Goal: Task Accomplishment & Management: Manage account settings

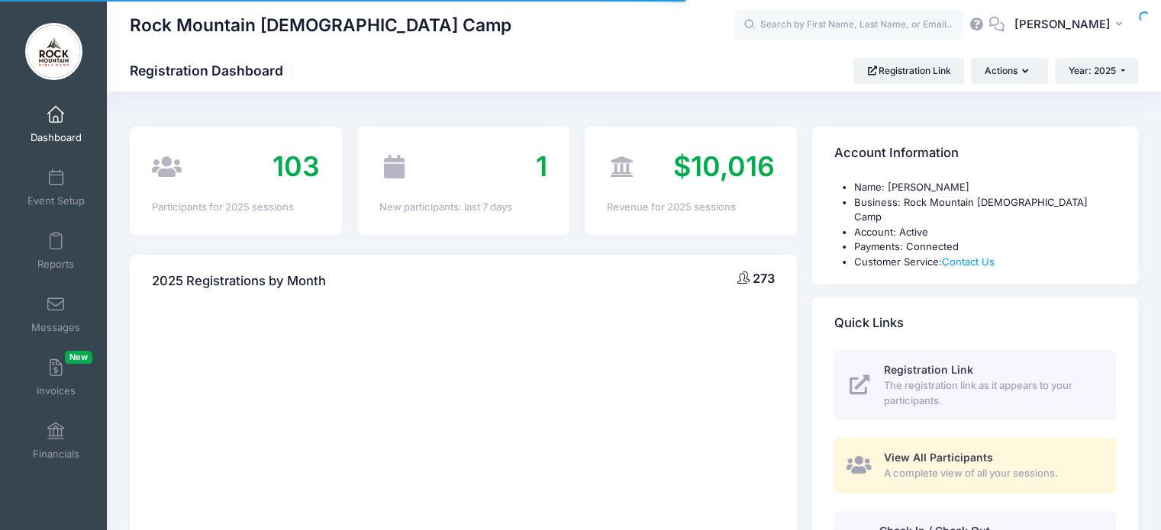
select select
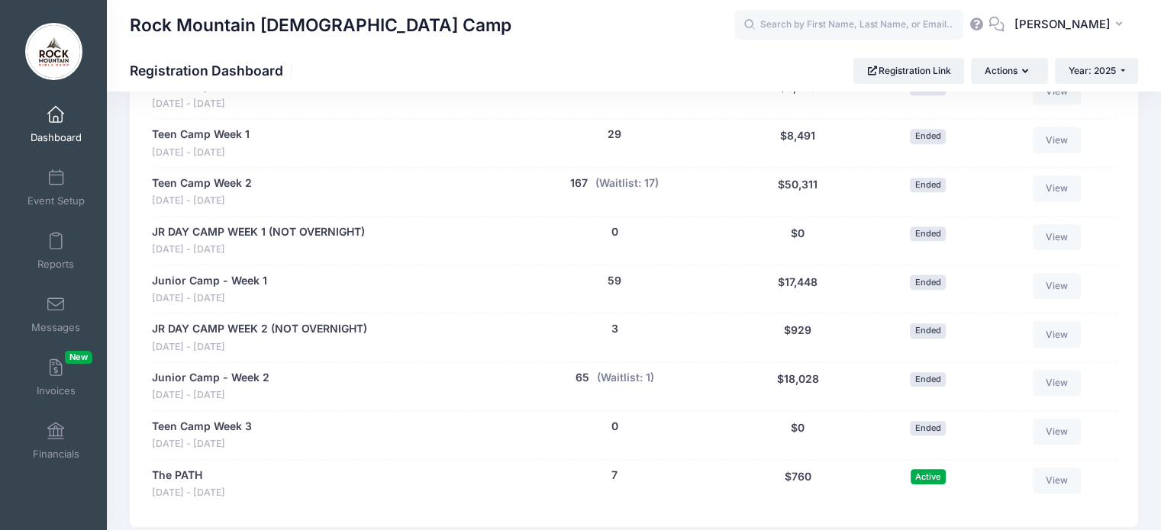
scroll to position [932, 0]
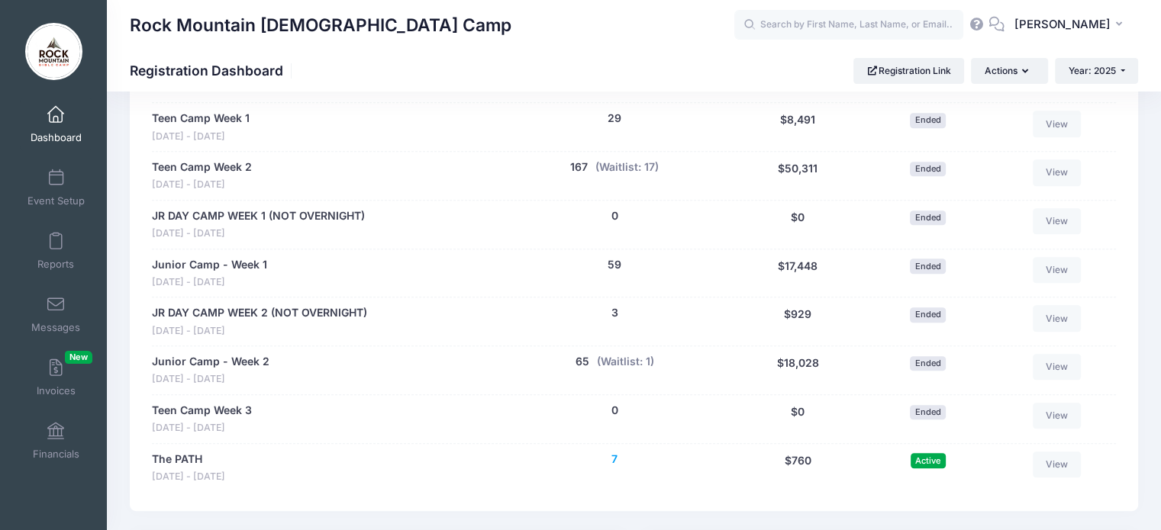
click at [613, 452] on button "7" at bounding box center [614, 460] width 6 height 16
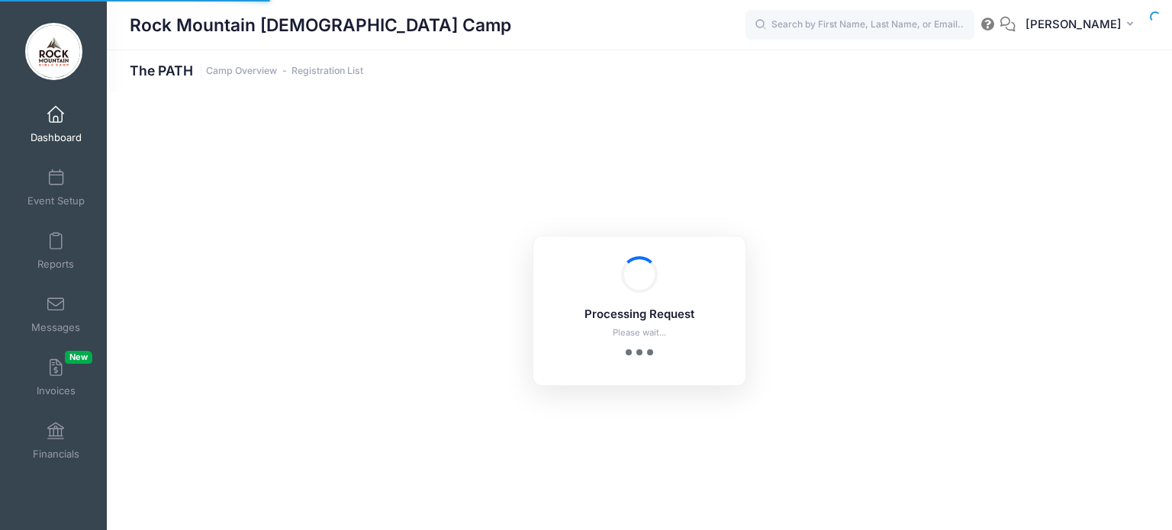
select select "10"
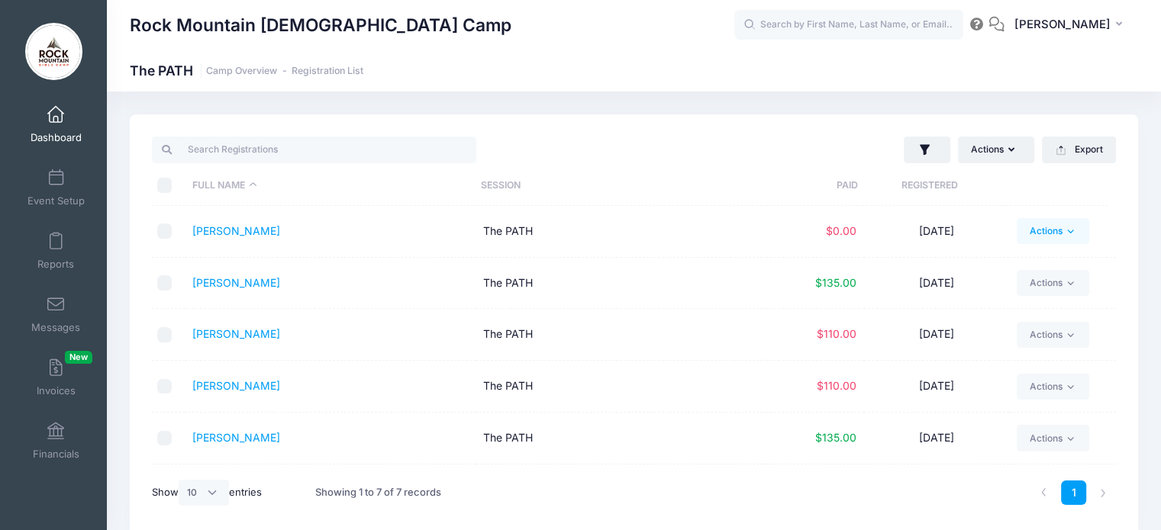
click at [1033, 230] on link "Actions" at bounding box center [1052, 231] width 72 height 26
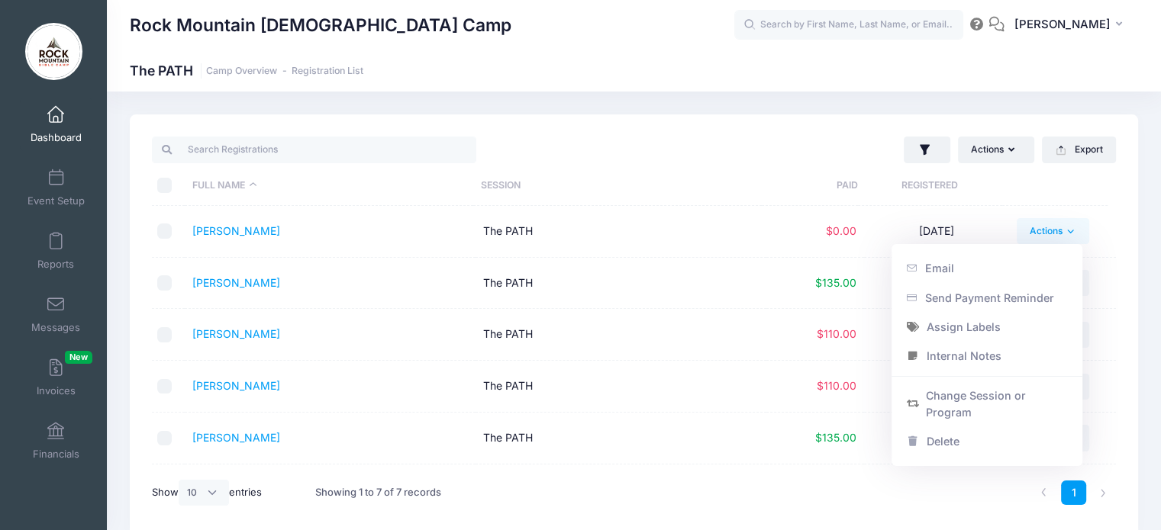
click at [719, 144] on div "Actions Assign Labels Send Email Send Payment Reminder Send Document Upload Rem…" at bounding box center [878, 149] width 489 height 31
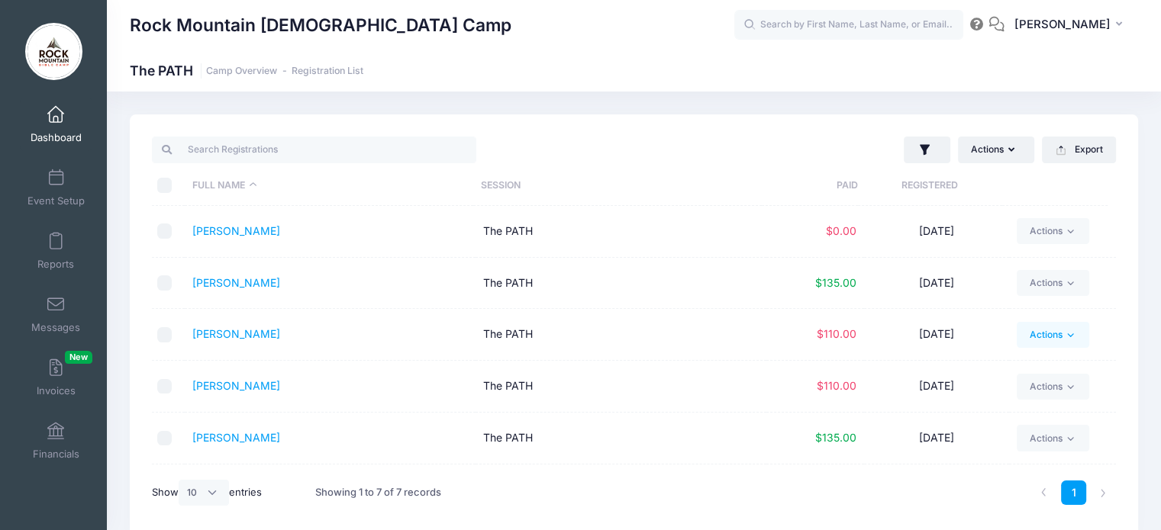
click at [1065, 332] on icon at bounding box center [1070, 335] width 11 height 11
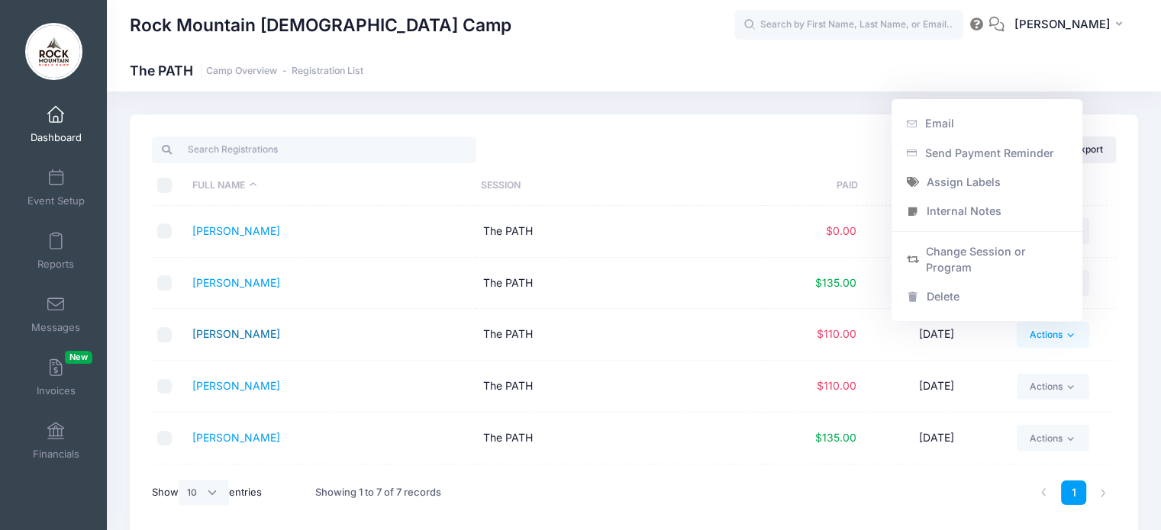
click at [241, 334] on link "[PERSON_NAME]" at bounding box center [236, 333] width 88 height 13
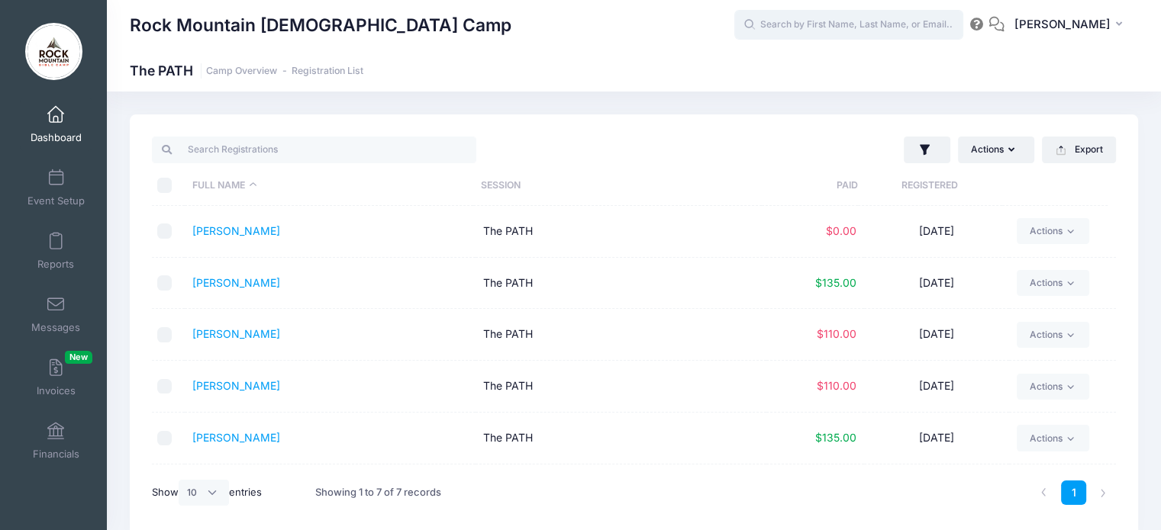
click at [887, 26] on input "text" at bounding box center [848, 25] width 229 height 31
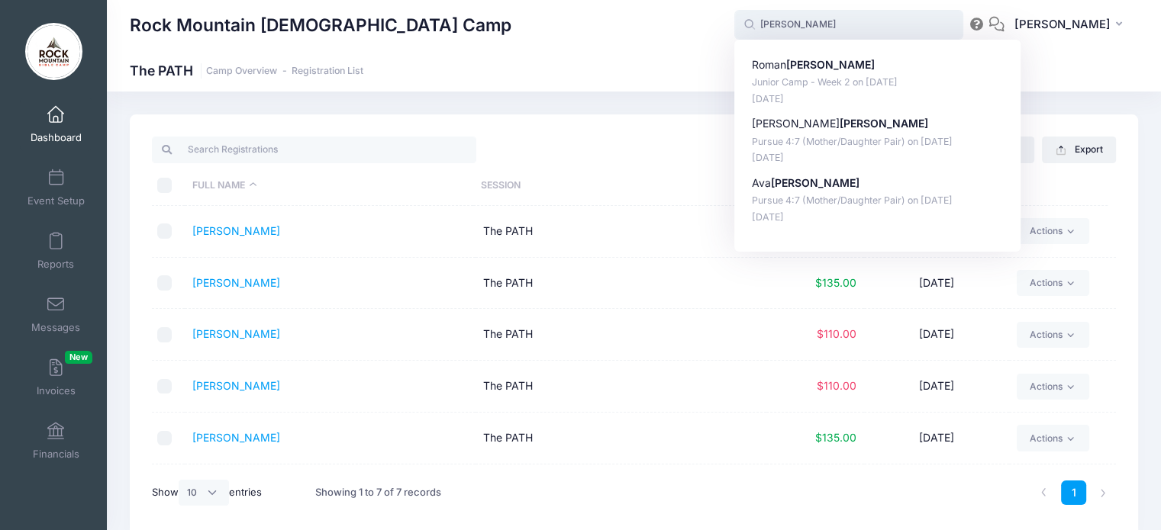
type input "curinga"
click at [647, 31] on div "Rock Mountain [DEMOGRAPHIC_DATA] Camp" at bounding box center [432, 25] width 604 height 35
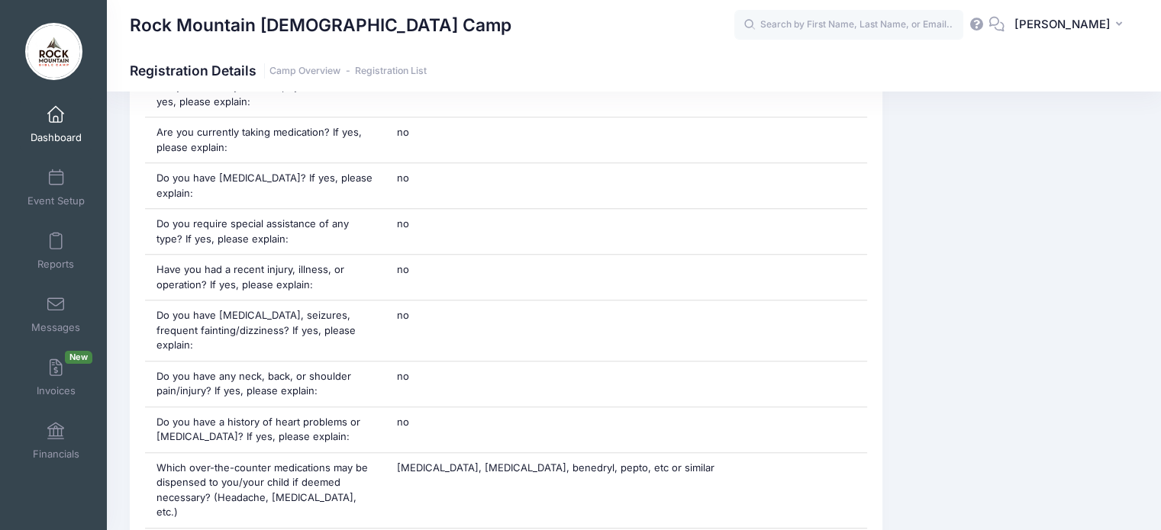
scroll to position [1459, 0]
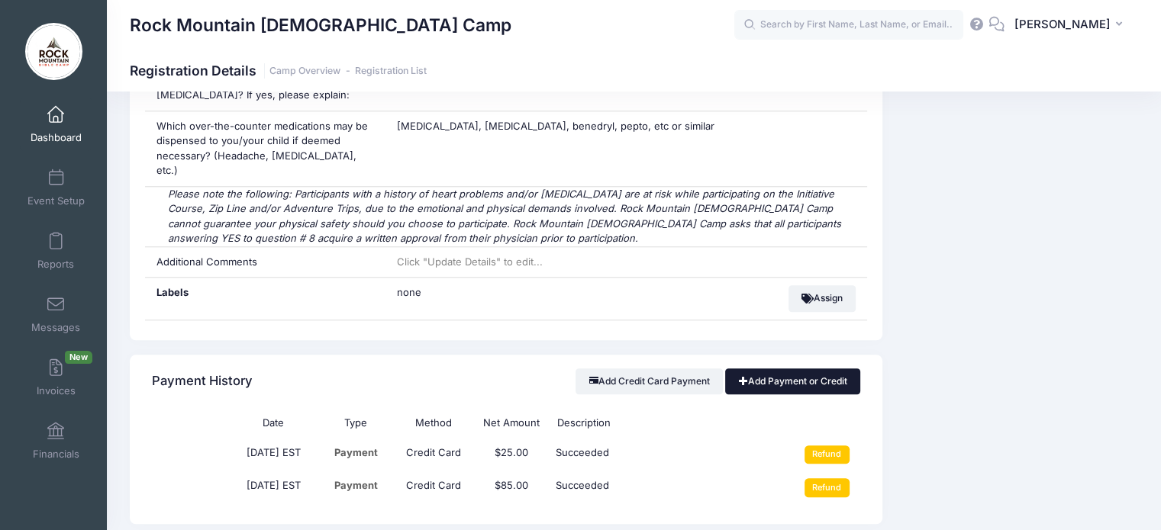
click at [785, 369] on link "Add Payment or Credit" at bounding box center [792, 382] width 135 height 26
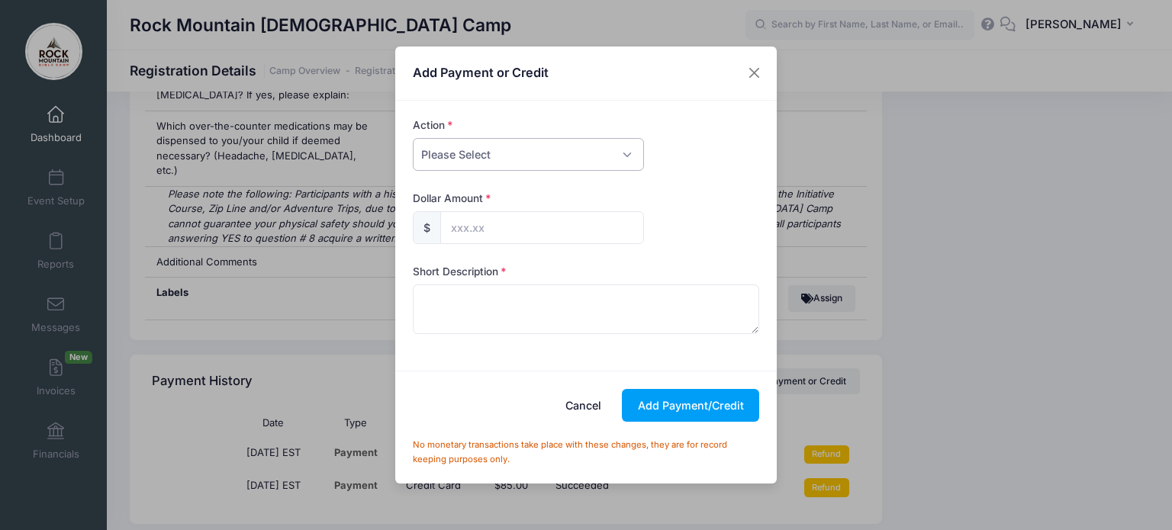
click at [473, 162] on select "Please Select Payment Credit Refund (Offline)" at bounding box center [528, 154] width 231 height 33
select select "credit"
click at [413, 138] on select "Please Select Payment Credit Refund (Offline)" at bounding box center [528, 154] width 231 height 33
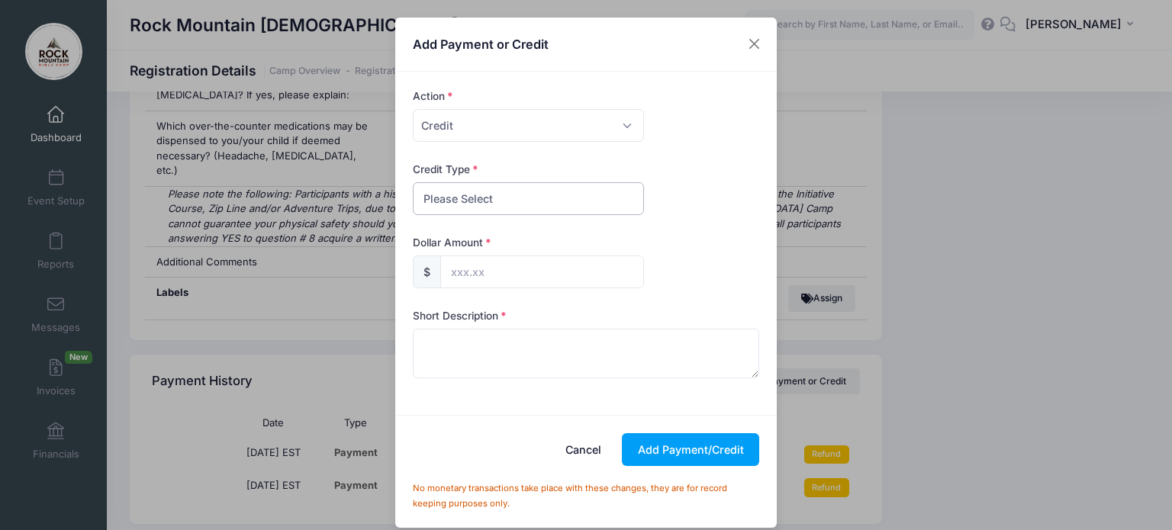
click at [469, 198] on select "Please Select Discount Scholarship Other" at bounding box center [528, 198] width 231 height 33
select select "scholarship"
click at [413, 182] on select "Please Select Discount Scholarship Other" at bounding box center [528, 198] width 231 height 33
click at [473, 263] on input "text" at bounding box center [542, 272] width 204 height 33
type input "25.00"
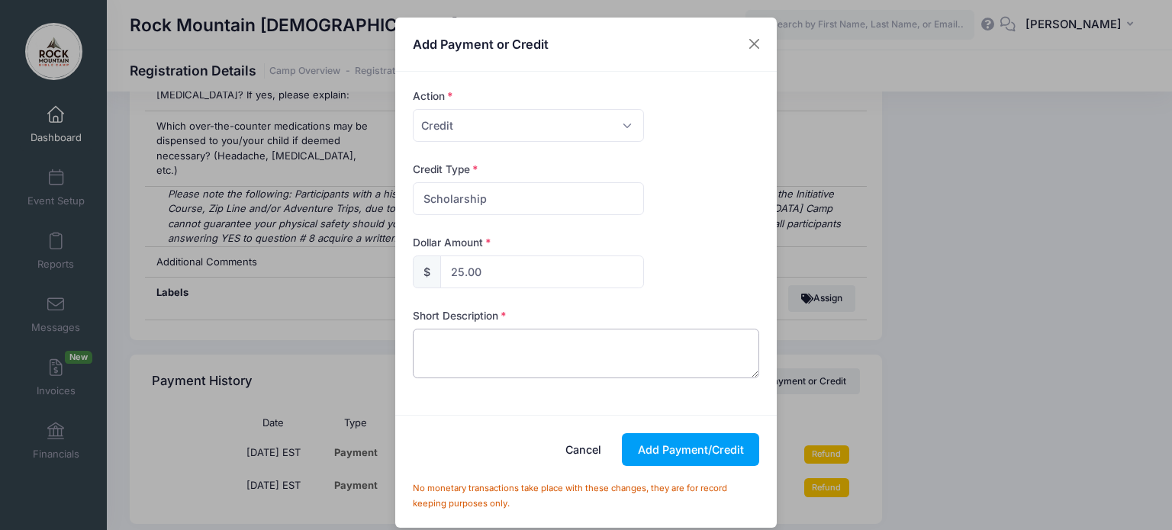
click at [603, 347] on textarea at bounding box center [586, 353] width 347 height 49
type textarea "RM Staff"
click at [680, 445] on button "Add Payment/Credit" at bounding box center [690, 449] width 137 height 33
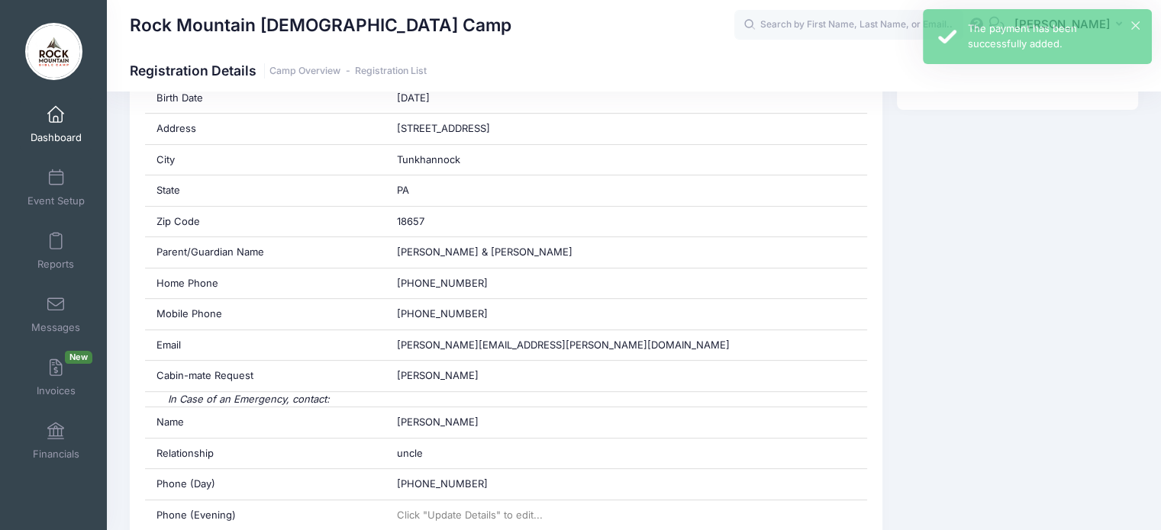
scroll to position [0, 0]
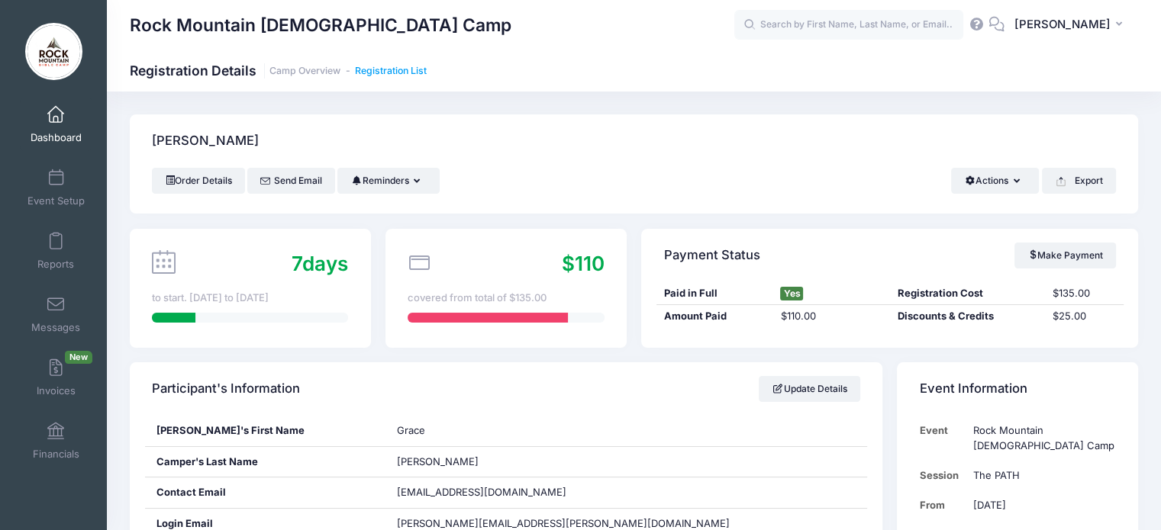
click at [380, 72] on link "Registration List" at bounding box center [391, 71] width 72 height 11
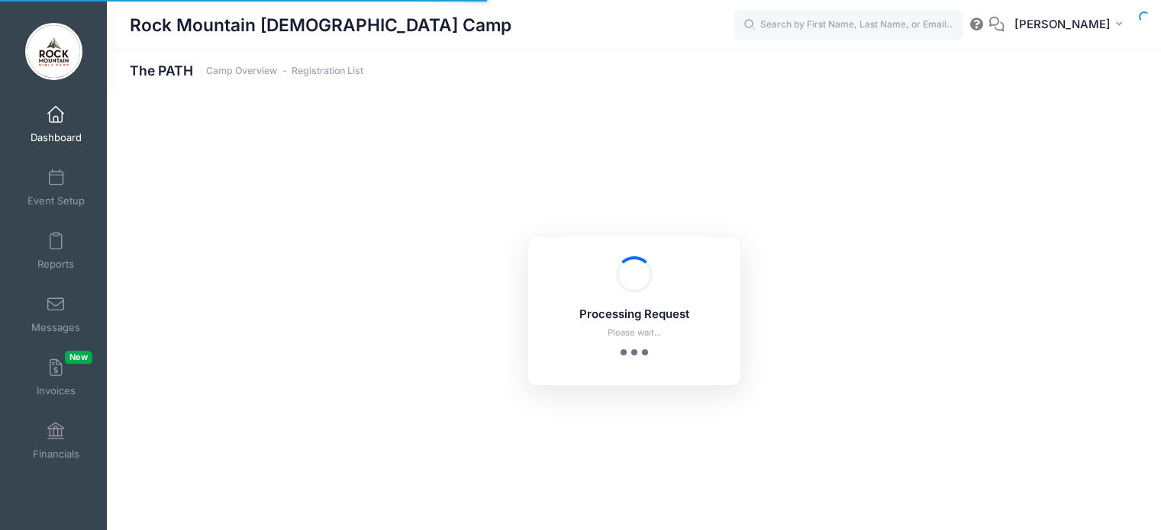
select select "10"
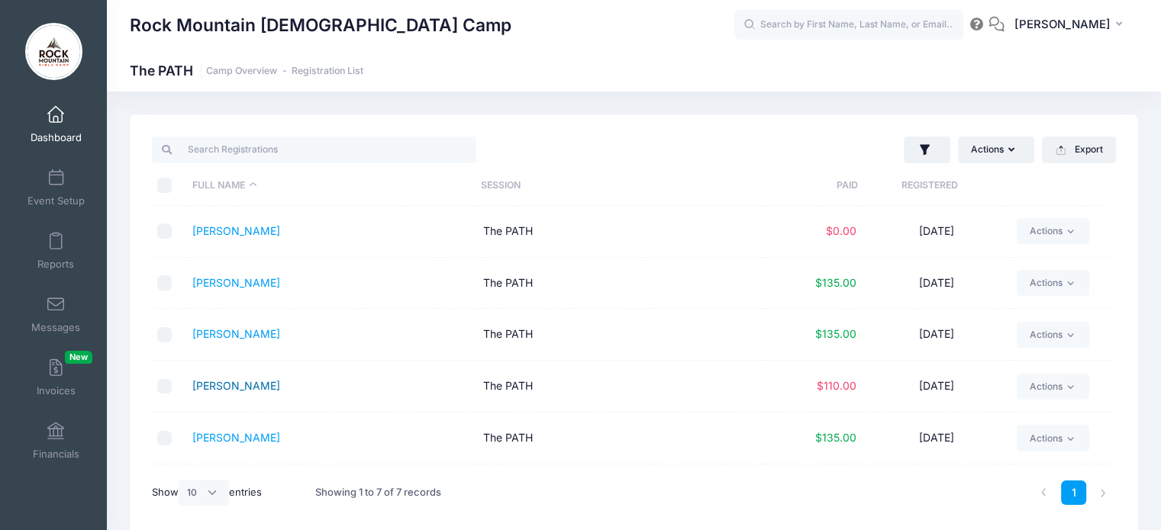
click at [221, 382] on link "[PERSON_NAME]" at bounding box center [236, 385] width 88 height 13
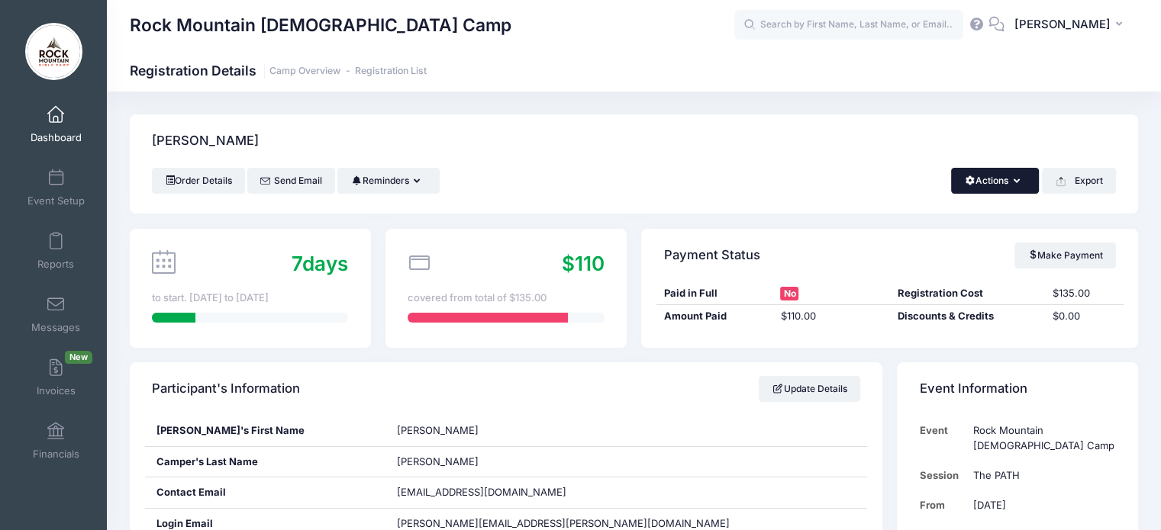
click at [1011, 185] on button "Actions" at bounding box center [995, 181] width 88 height 26
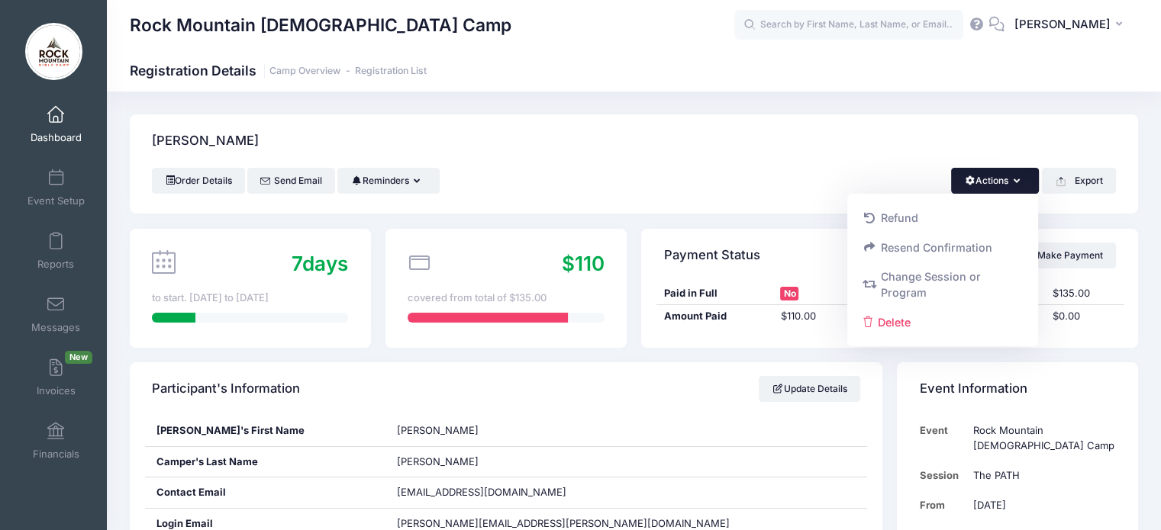
click at [863, 143] on div "Boecker, Mary" at bounding box center [634, 140] width 1008 height 53
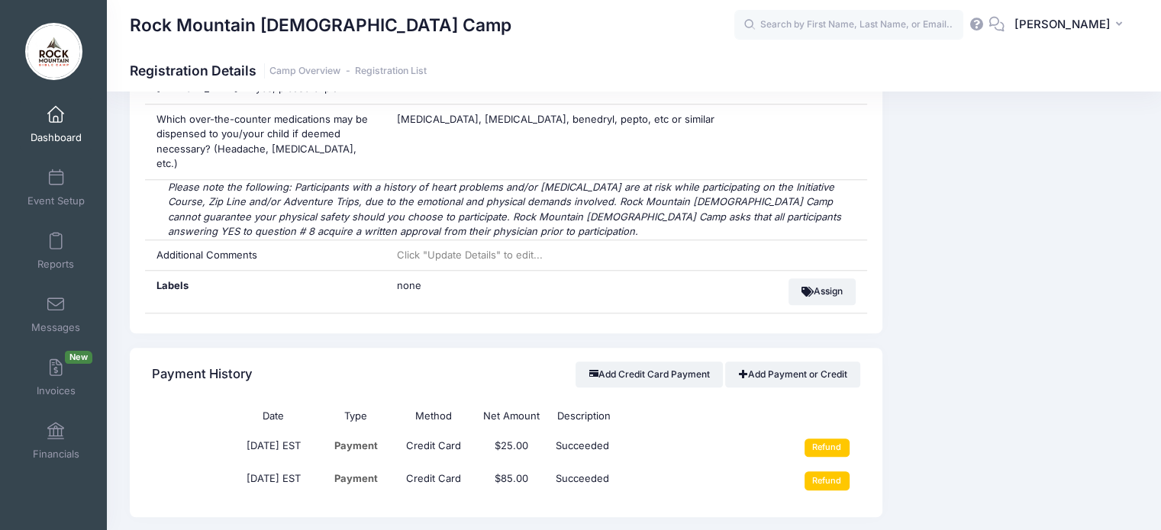
scroll to position [1640, 0]
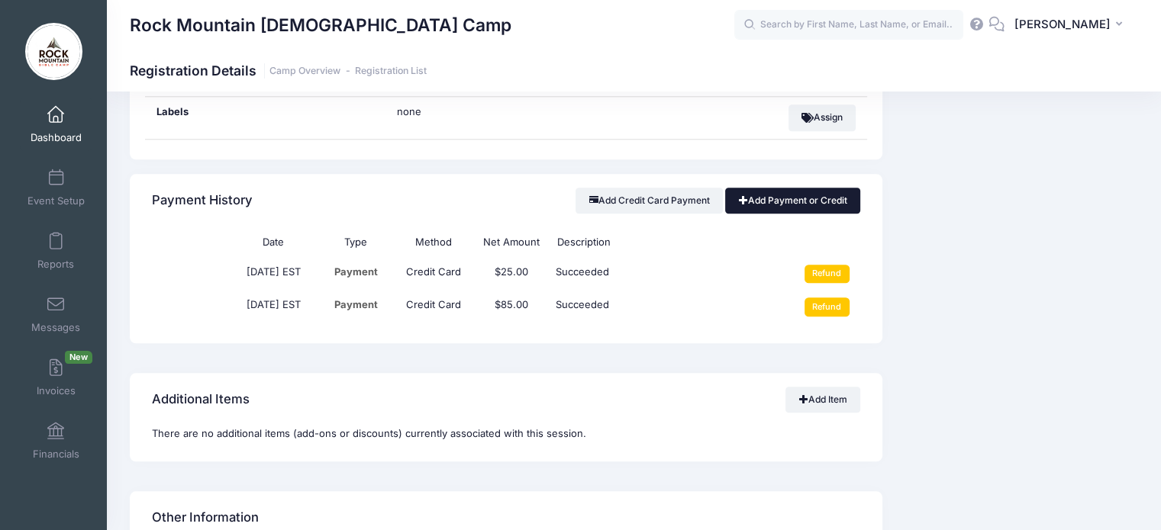
click at [804, 188] on link "Add Payment or Credit" at bounding box center [792, 201] width 135 height 26
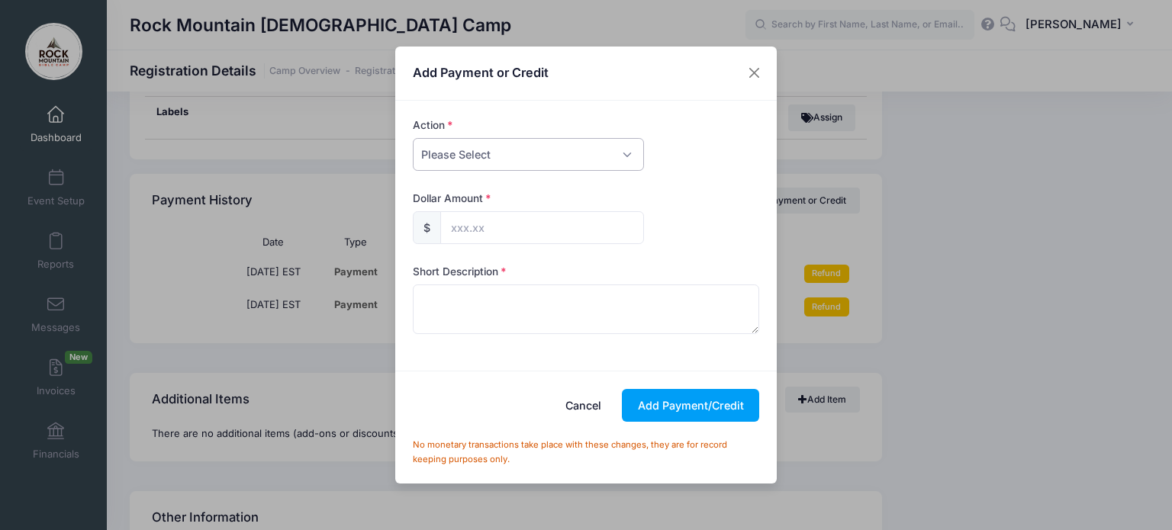
click at [525, 154] on select "Please Select Payment Credit Refund (Offline)" at bounding box center [528, 154] width 231 height 33
select select "credit"
click at [413, 138] on select "Please Select Payment Credit Refund (Offline)" at bounding box center [528, 154] width 231 height 33
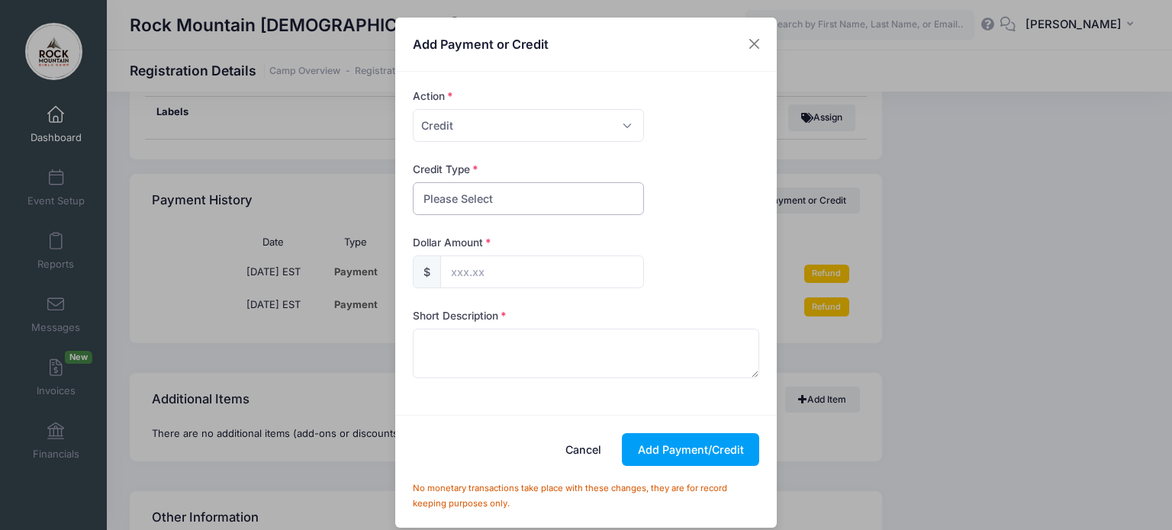
click at [472, 192] on select "Please Select Discount Scholarship Other" at bounding box center [528, 198] width 231 height 33
click at [413, 182] on select "Please Select Discount Scholarship Other" at bounding box center [528, 198] width 231 height 33
click at [447, 256] on input "text" at bounding box center [542, 272] width 204 height 33
click at [490, 197] on select "Please Select Discount Scholarship Other" at bounding box center [528, 198] width 231 height 33
select select "discount"
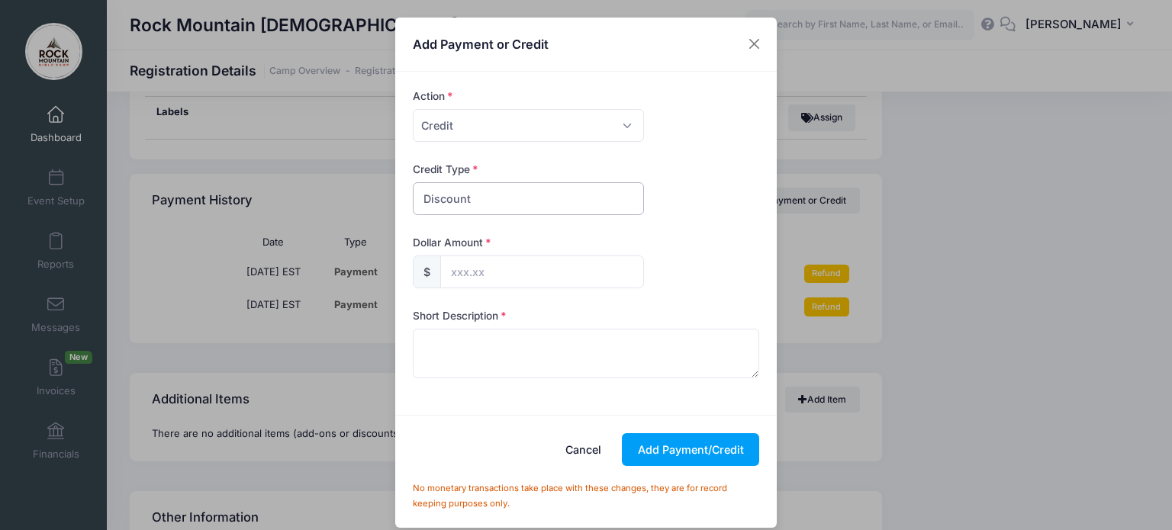
click at [413, 182] on select "Please Select Discount Scholarship Other" at bounding box center [528, 198] width 231 height 33
click at [473, 259] on input "text" at bounding box center [542, 272] width 204 height 33
type input "25.00"
click at [479, 344] on textarea at bounding box center [586, 353] width 347 height 49
type textarea "RM Staff"
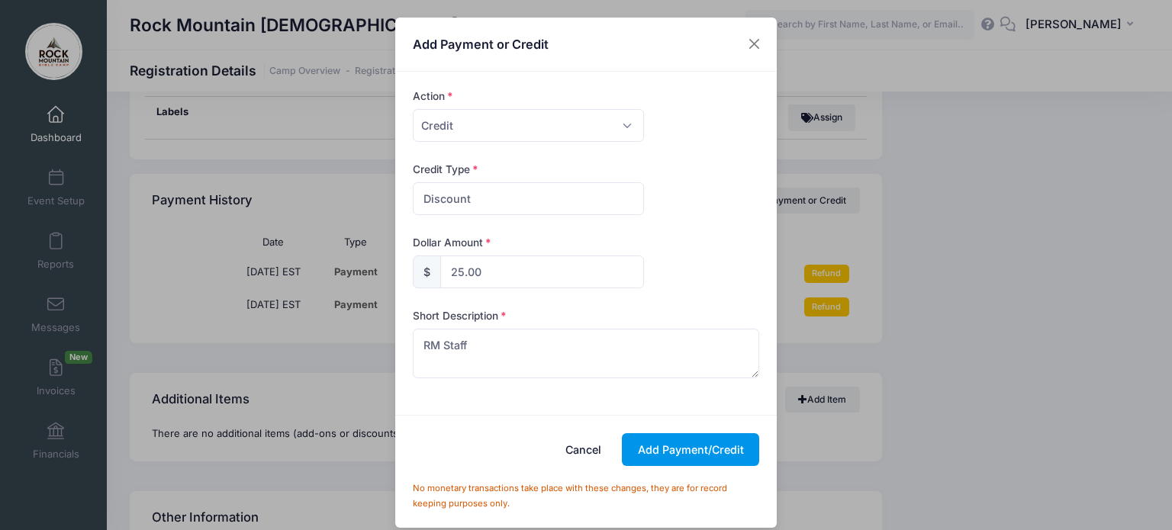
click at [678, 443] on button "Add Payment/Credit" at bounding box center [690, 449] width 137 height 33
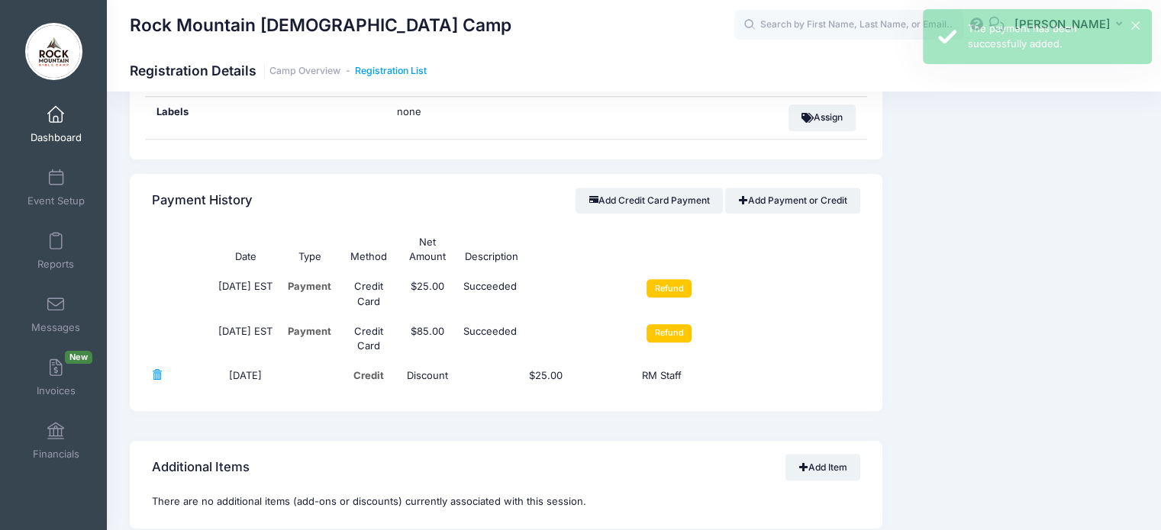
click at [399, 69] on link "Registration List" at bounding box center [391, 71] width 72 height 11
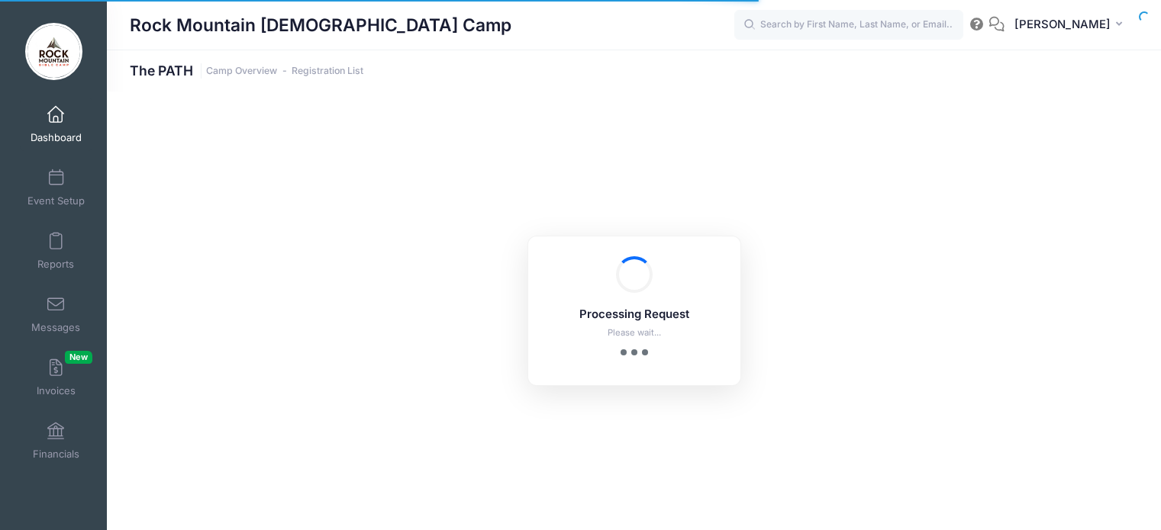
select select "10"
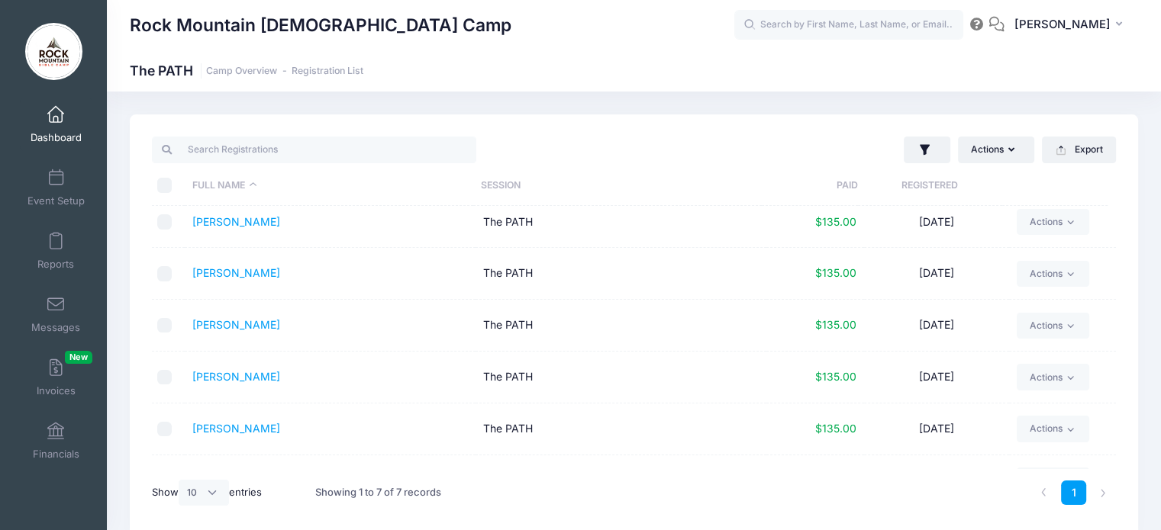
scroll to position [98, 0]
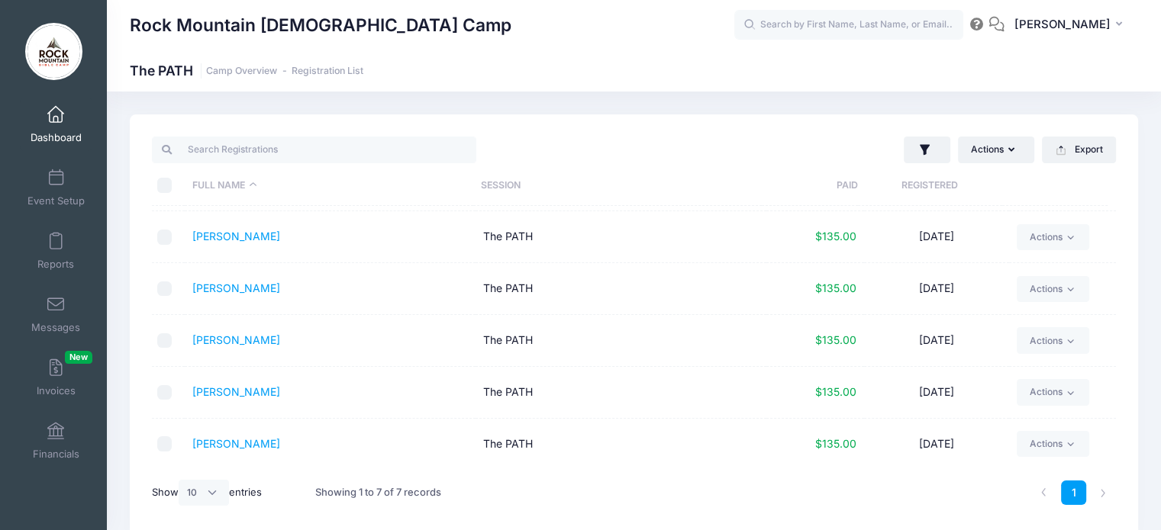
drag, startPoint x: 1117, startPoint y: 421, endPoint x: 1130, endPoint y: 352, distance: 70.6
click at [1130, 352] on div "Actions Assign Labels Send Email Send Payment Reminder Send Document Upload Rem…" at bounding box center [634, 325] width 1008 height 422
click at [1116, 320] on div "Actions Assign Labels Send Email Send Payment Reminder Send Document Upload Rem…" at bounding box center [634, 325] width 1008 height 422
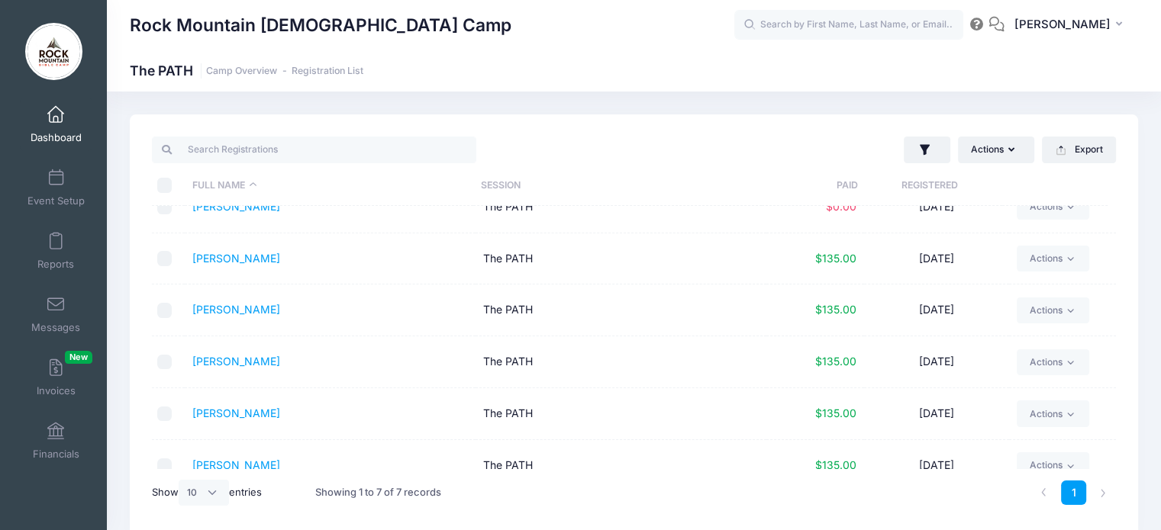
scroll to position [0, 0]
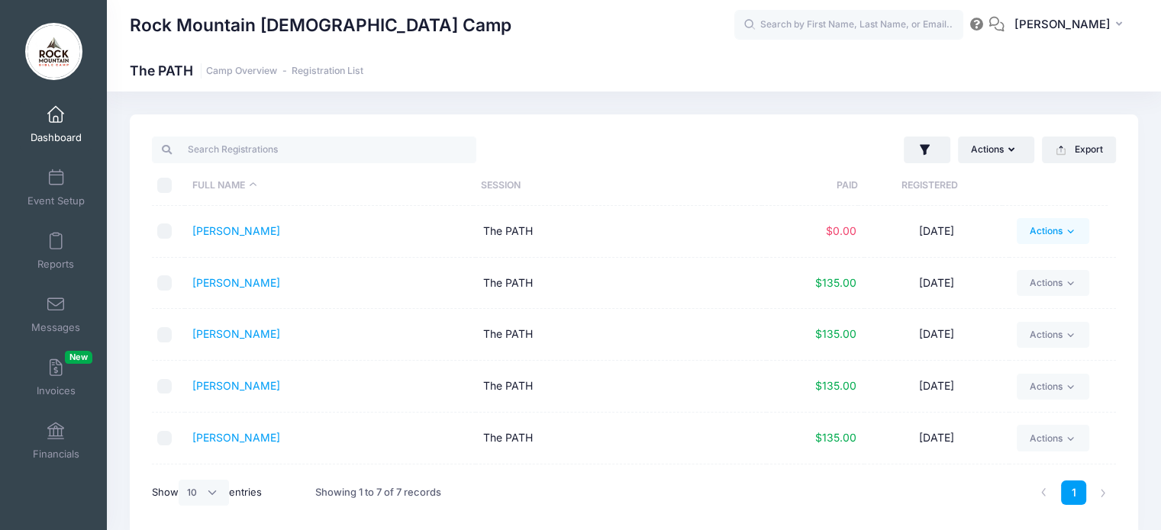
click at [1035, 235] on link "Actions" at bounding box center [1052, 231] width 72 height 26
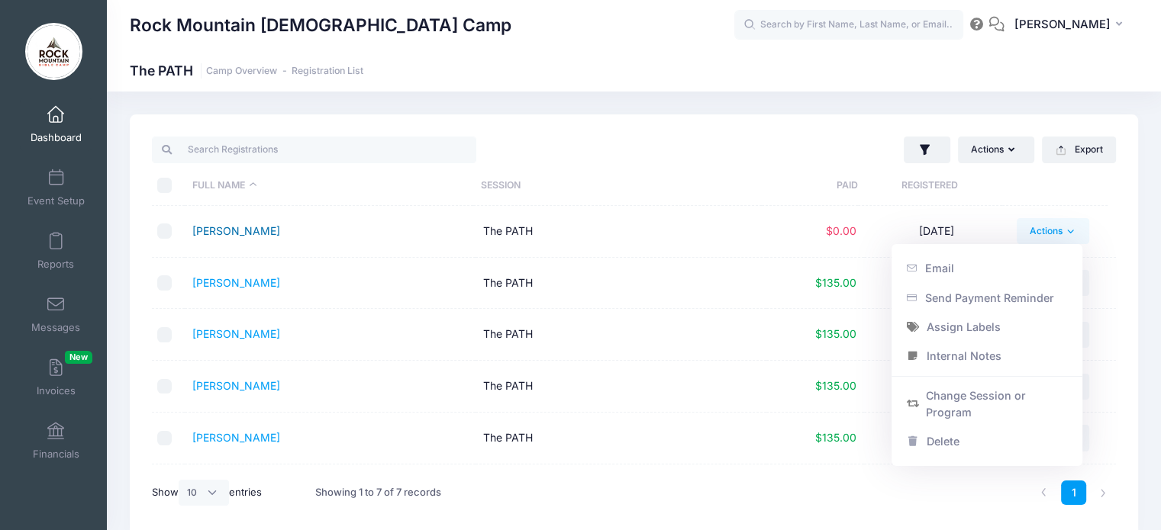
click at [272, 234] on link "[PERSON_NAME]" at bounding box center [236, 230] width 88 height 13
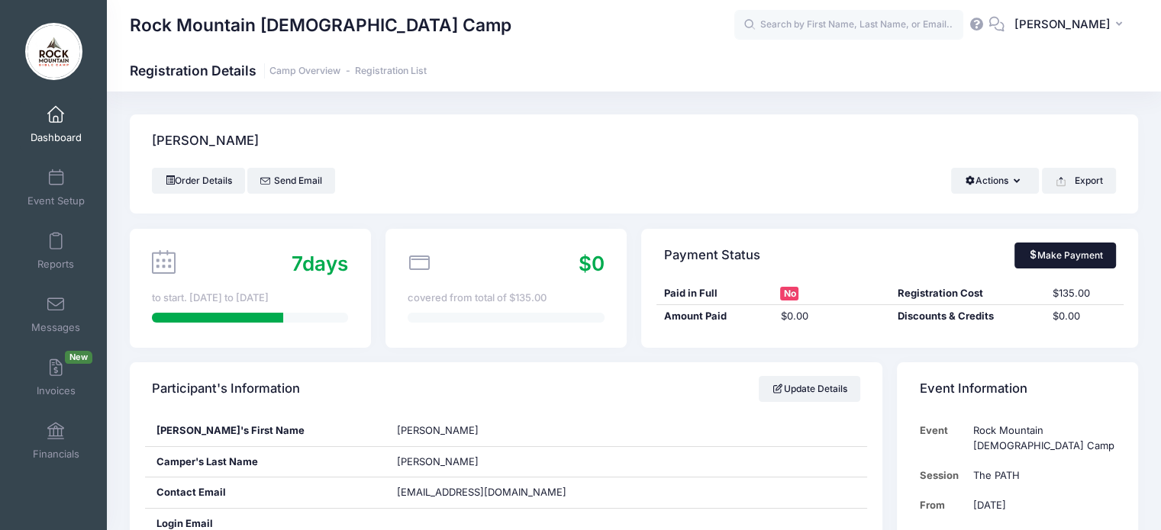
click at [1059, 253] on link "Make Payment" at bounding box center [1064, 256] width 101 height 26
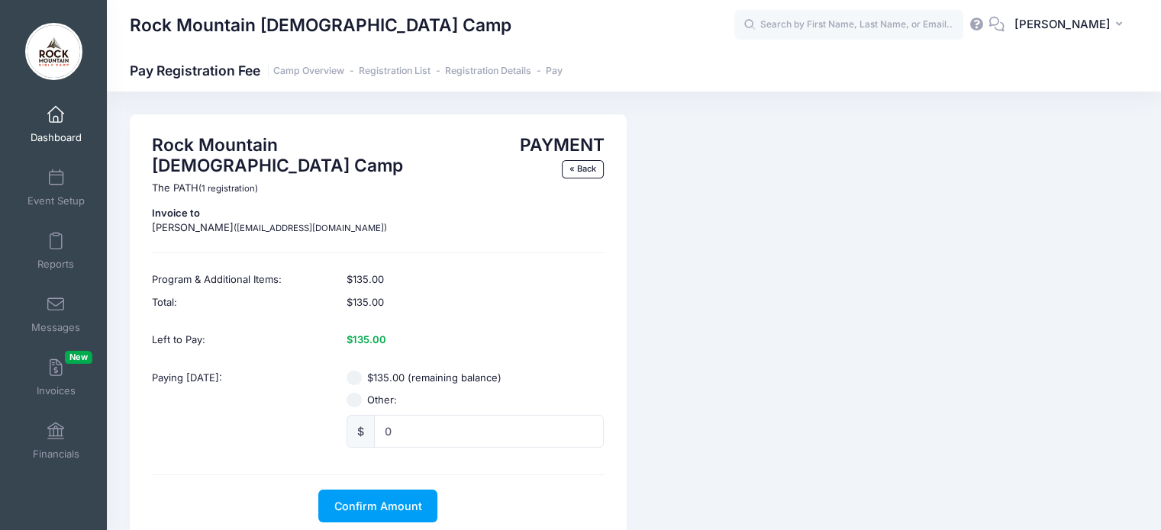
click at [354, 393] on input "Other:" at bounding box center [353, 400] width 15 height 15
radio input "true"
click at [401, 415] on input "0" at bounding box center [489, 431] width 230 height 33
click at [591, 163] on link "« Back" at bounding box center [583, 169] width 43 height 18
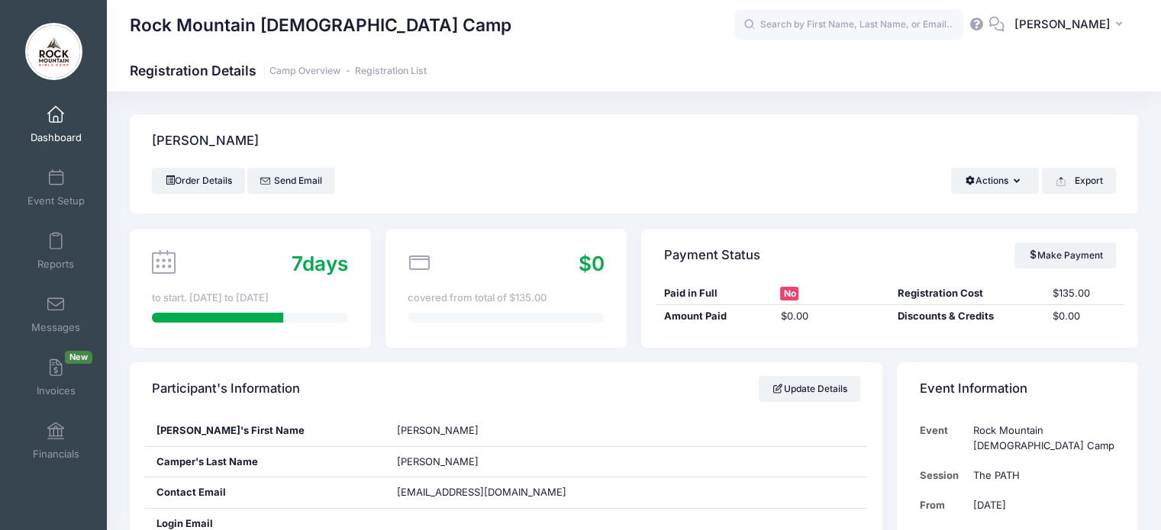
scroll to position [3, 0]
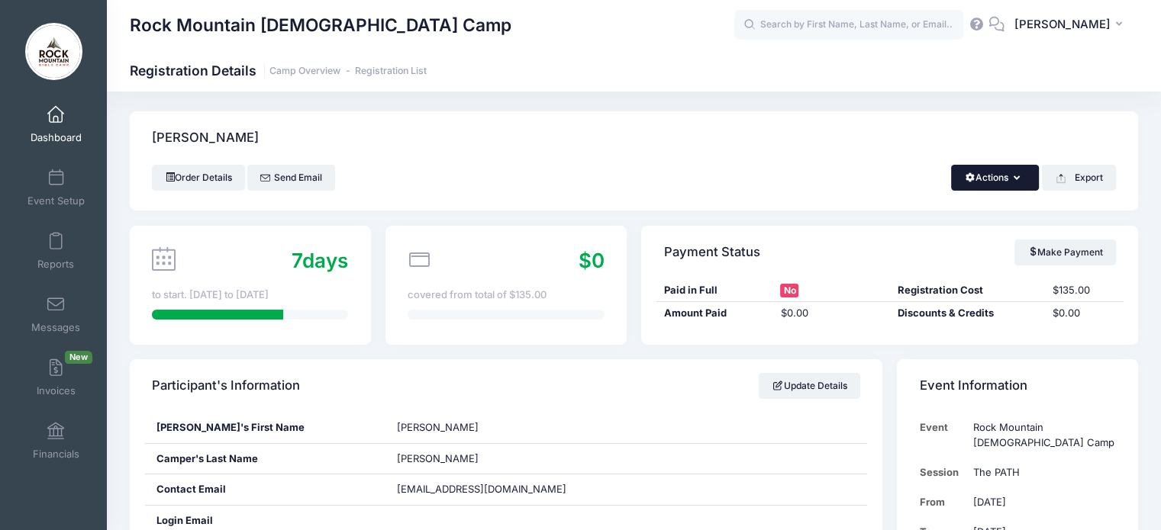
click at [996, 176] on button "Actions" at bounding box center [995, 178] width 88 height 26
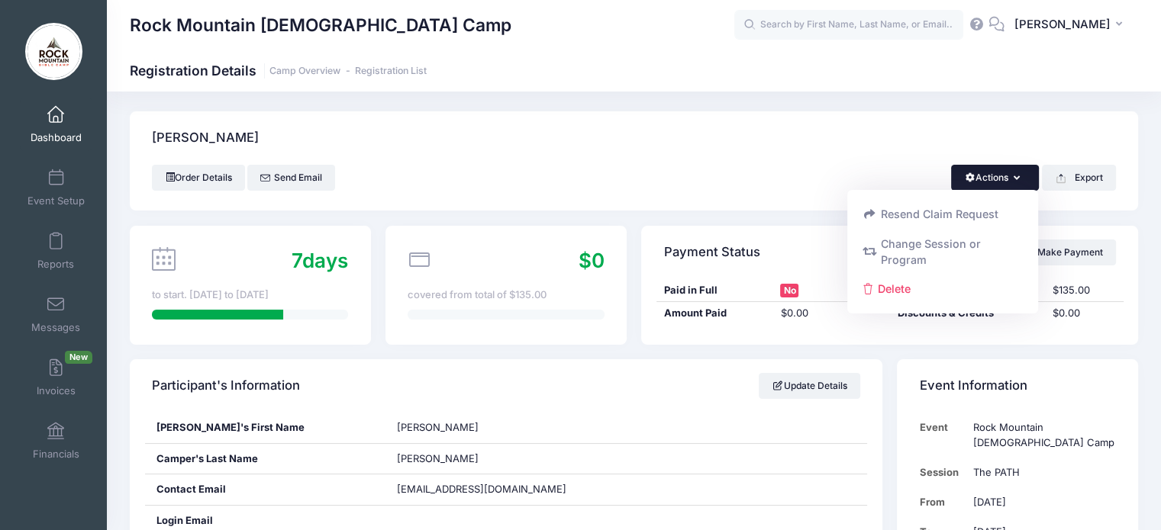
click at [860, 186] on div "Order Details Send Email Actions Resend Claim Request Change Session or Program…" at bounding box center [634, 178] width 964 height 26
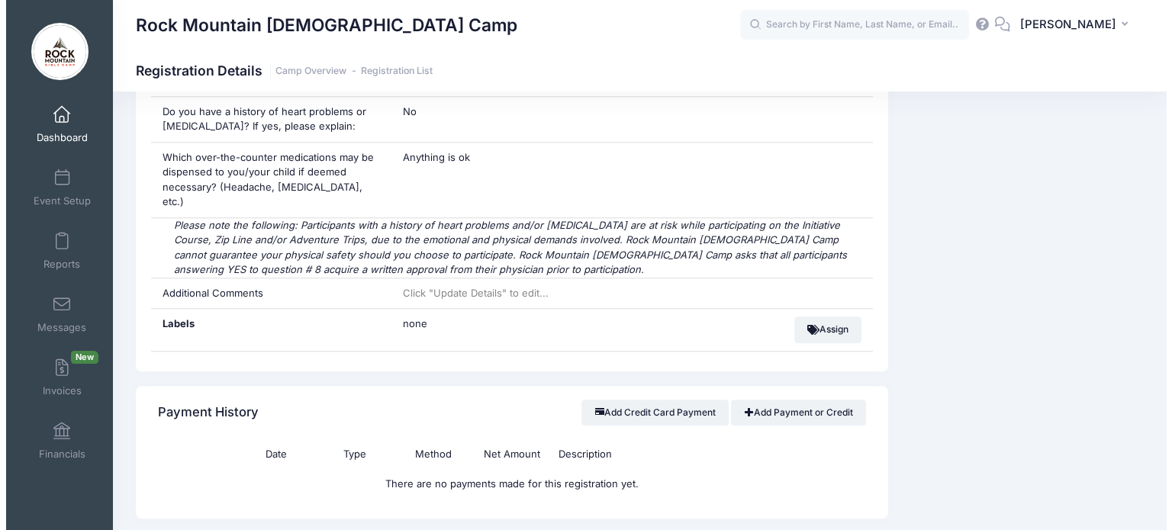
scroll to position [1444, 0]
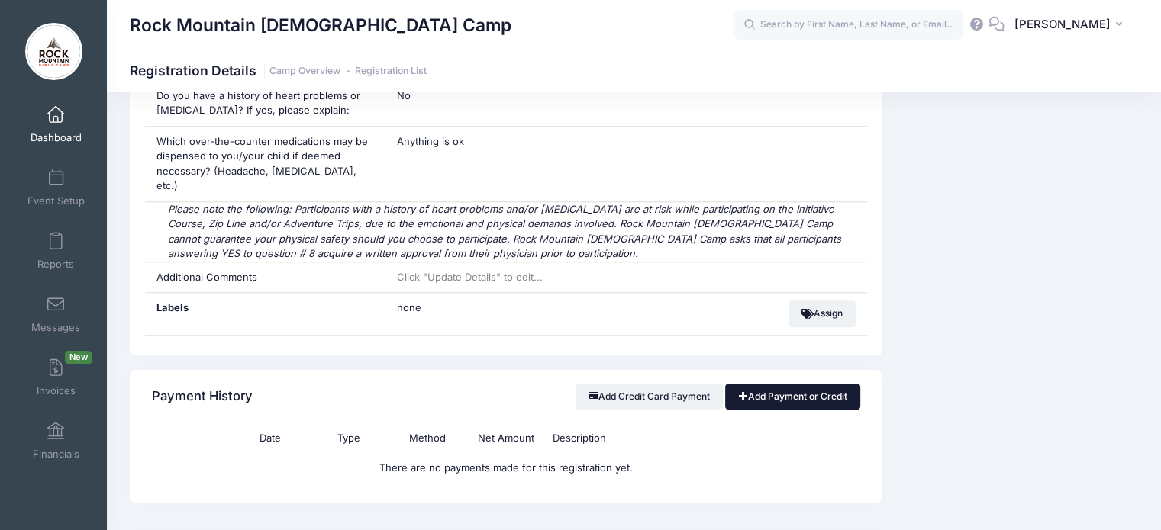
click at [797, 384] on link "Add Payment or Credit" at bounding box center [792, 397] width 135 height 26
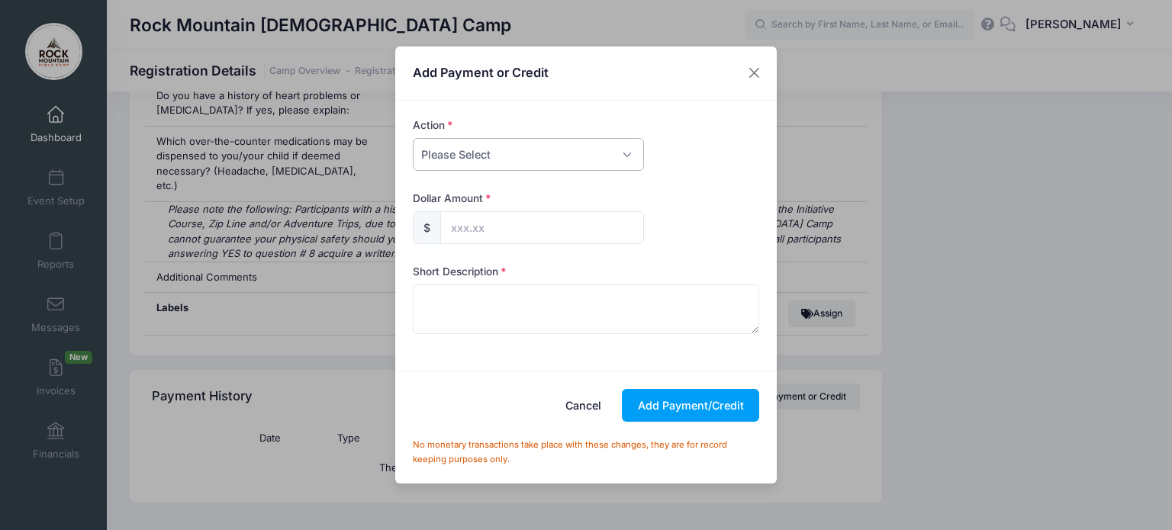
click at [494, 159] on select "Please Select Payment Credit Refund (Offline)" at bounding box center [528, 154] width 231 height 33
select select "credit"
click at [413, 138] on select "Please Select Payment Credit Refund (Offline)" at bounding box center [528, 154] width 231 height 33
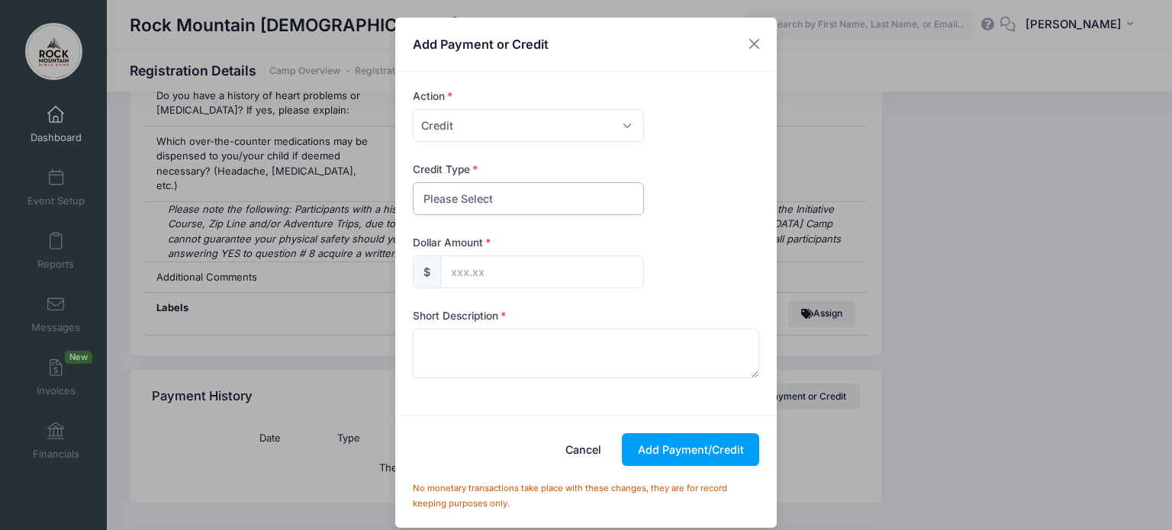
click at [468, 197] on select "Please Select Discount Scholarship Other" at bounding box center [528, 198] width 231 height 33
select select "discount"
click at [413, 182] on select "Please Select Discount Scholarship Other" at bounding box center [528, 198] width 231 height 33
click at [475, 266] on input "text" at bounding box center [542, 272] width 204 height 33
type input "25.00"
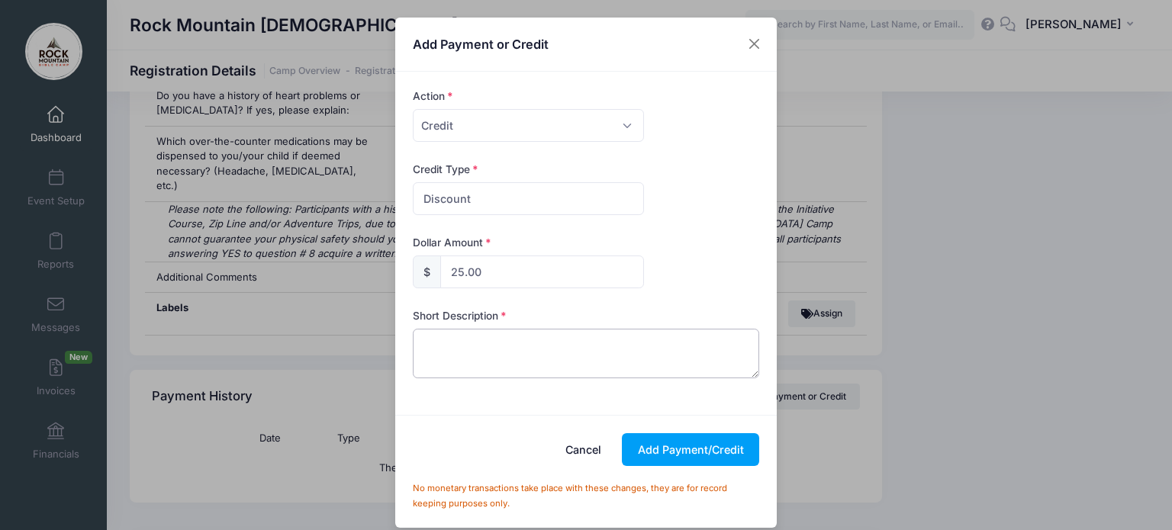
click at [482, 337] on textarea at bounding box center [586, 353] width 347 height 49
type textarea "RM Staff"
click at [693, 441] on button "Add Payment/Credit" at bounding box center [690, 449] width 137 height 33
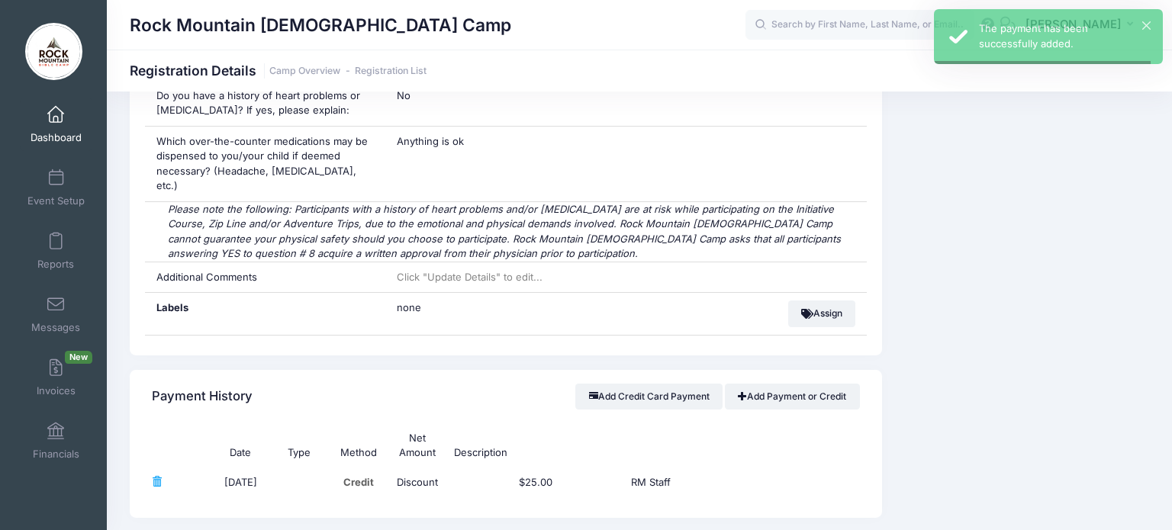
select select
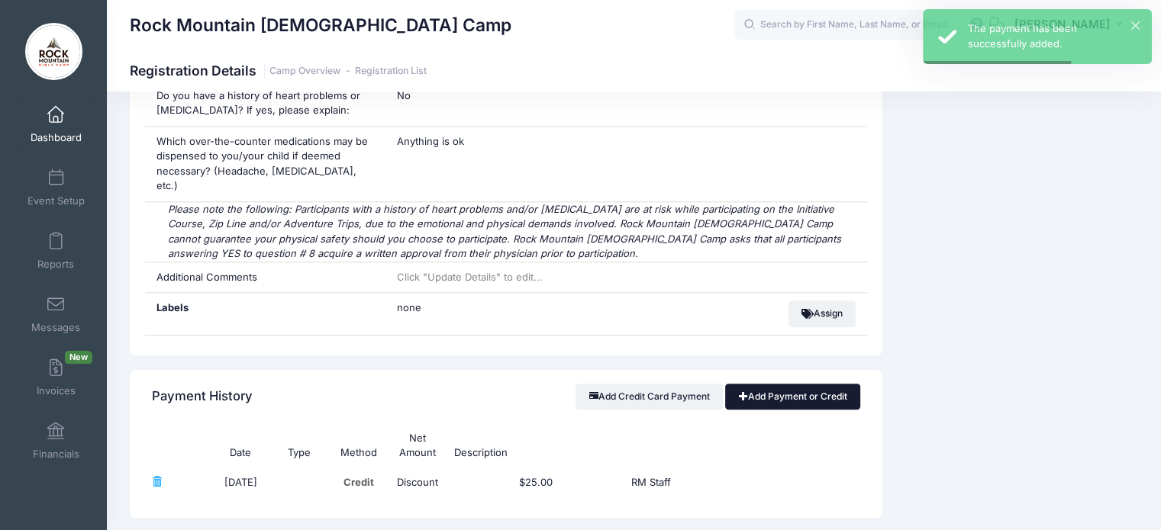
click at [792, 384] on link "Add Payment or Credit" at bounding box center [792, 397] width 135 height 26
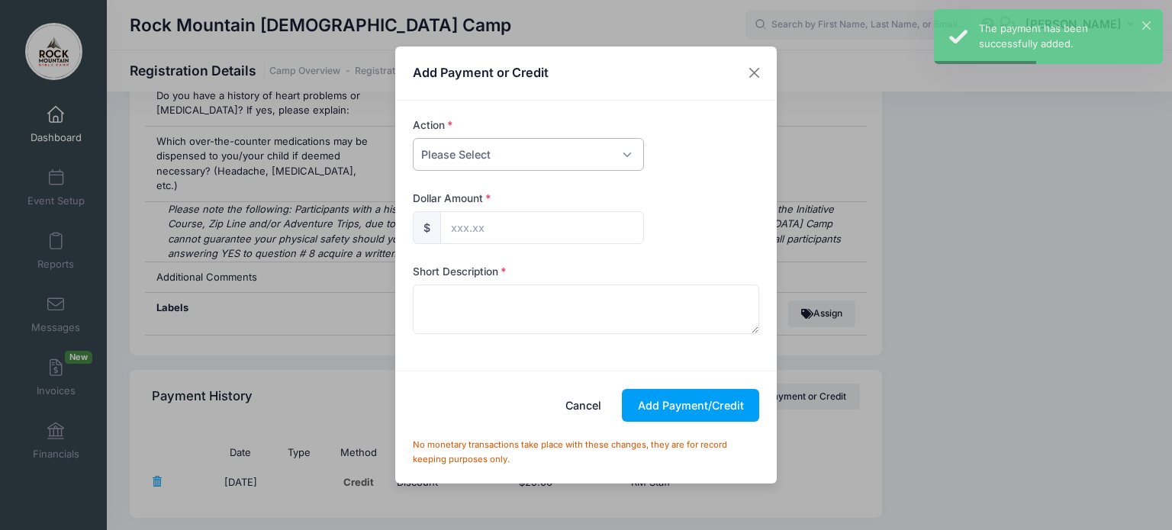
click at [485, 163] on select "Please Select Payment Credit Refund (Offline)" at bounding box center [528, 154] width 231 height 33
select select "payment"
click at [413, 138] on select "Please Select Payment Credit Refund (Offline)" at bounding box center [528, 154] width 231 height 33
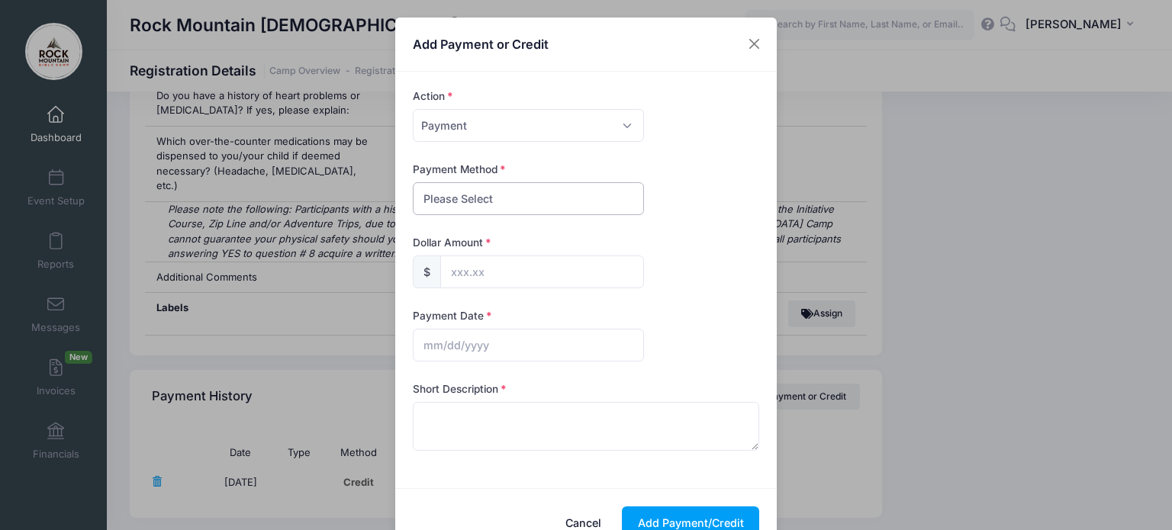
click at [456, 200] on select "Please Select PayPal Cash Check Bank Transfer Other" at bounding box center [528, 198] width 231 height 33
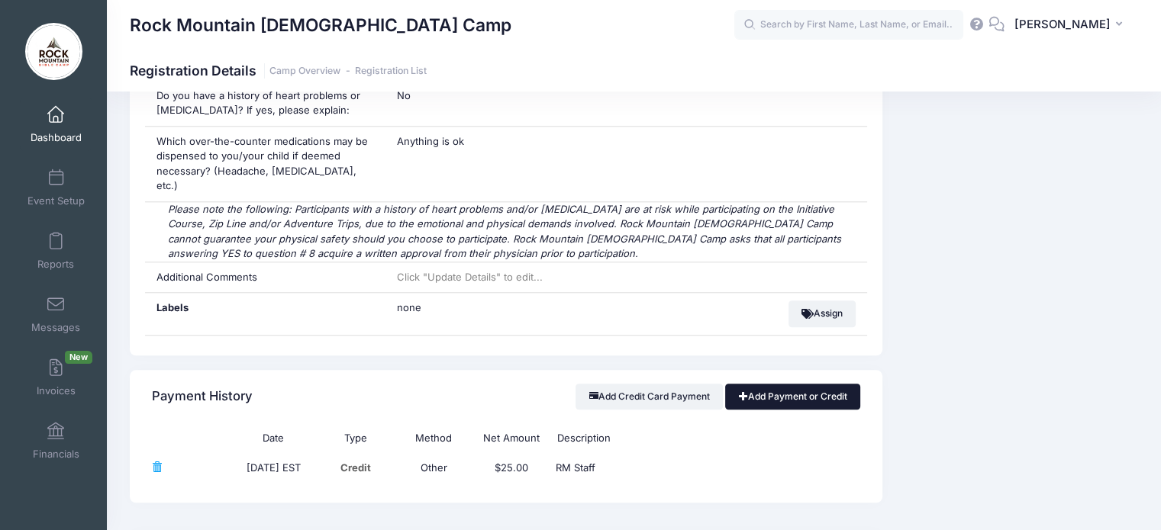
click at [765, 384] on link "Add Payment or Credit" at bounding box center [792, 397] width 135 height 26
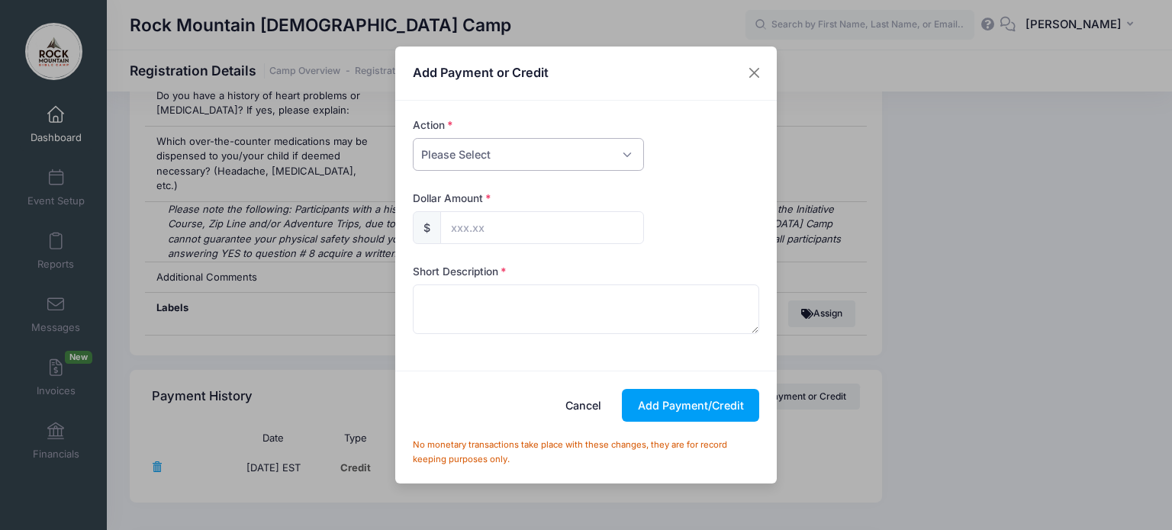
click at [556, 164] on select "Please Select Payment Credit Refund (Offline)" at bounding box center [528, 154] width 231 height 33
select select "payment"
click at [413, 138] on select "Please Select Payment Credit Refund (Offline)" at bounding box center [528, 154] width 231 height 33
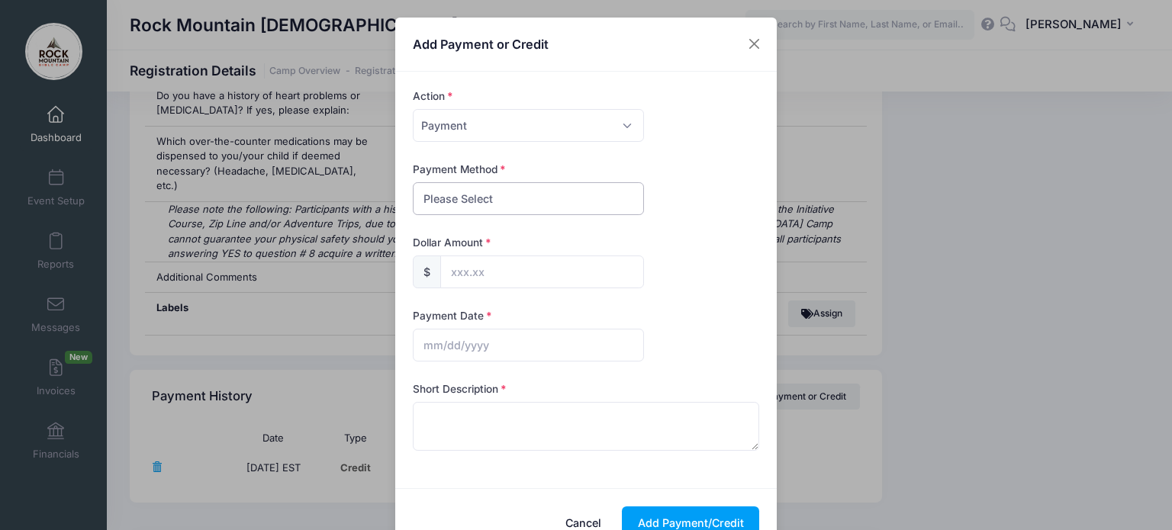
click at [493, 204] on select "Please Select PayPal Cash Check Bank Transfer Other" at bounding box center [528, 198] width 231 height 33
select select "check"
click at [413, 182] on select "Please Select PayPal Cash Check Bank Transfer Other" at bounding box center [528, 198] width 231 height 33
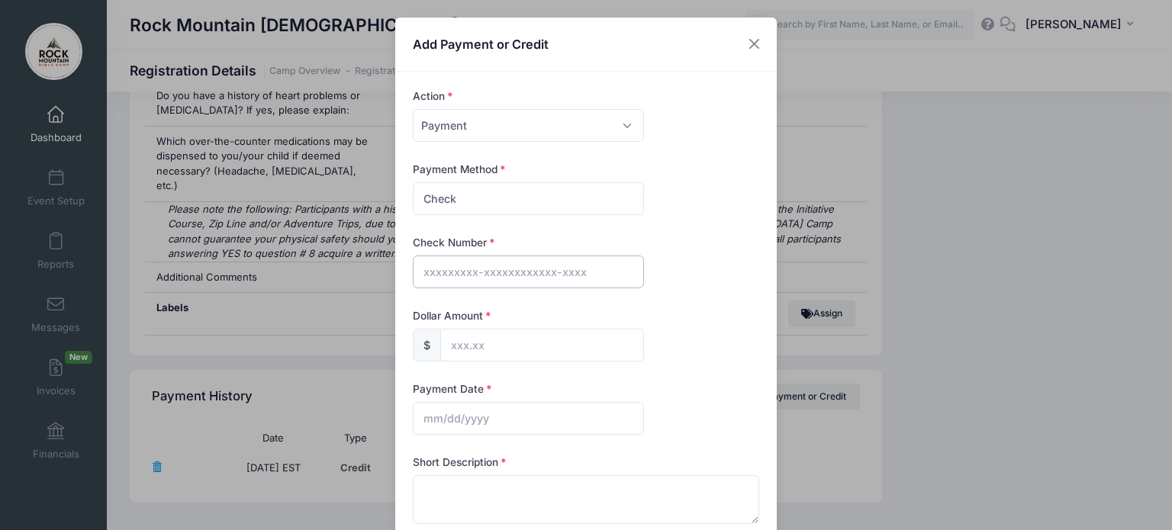
click at [461, 269] on input "text" at bounding box center [528, 272] width 231 height 33
click at [465, 346] on input "text" at bounding box center [542, 345] width 204 height 33
type input "110.00"
click at [433, 420] on input "text" at bounding box center [528, 418] width 231 height 33
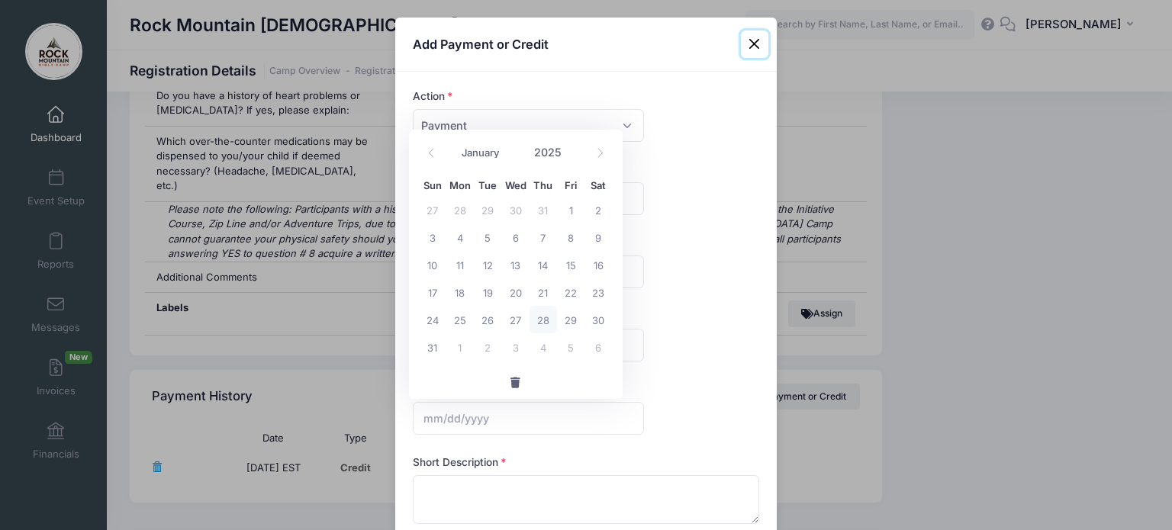
click at [543, 323] on span "28" at bounding box center [543, 319] width 27 height 27
type input "[DATE]"
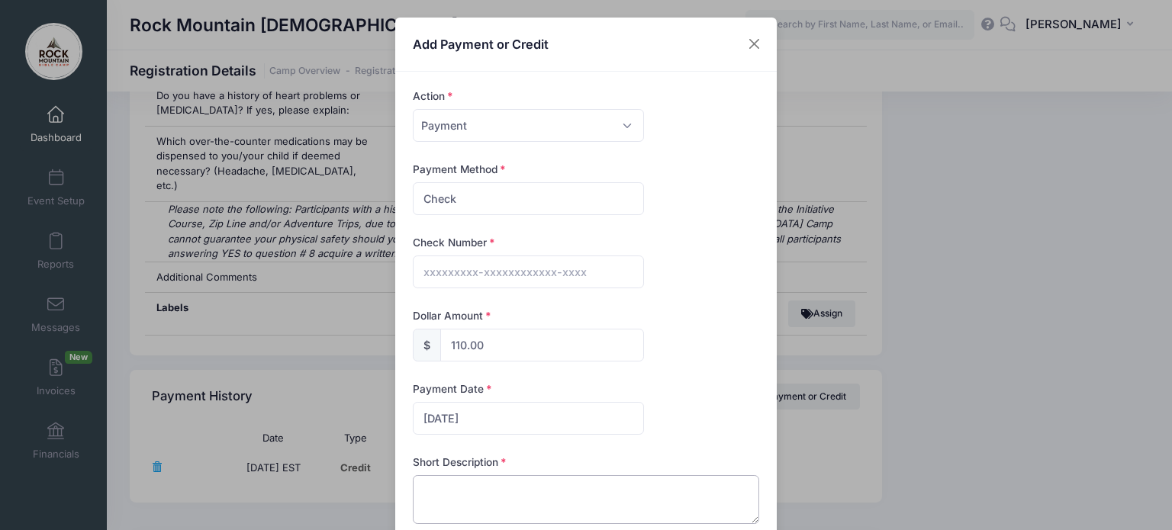
click at [583, 486] on textarea at bounding box center [586, 499] width 347 height 49
type textarea "payment"
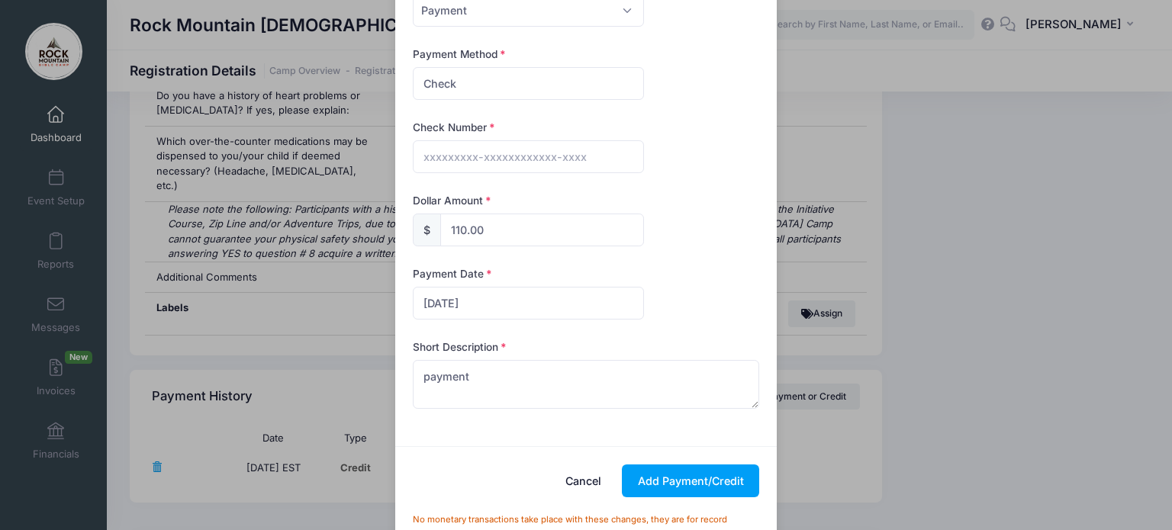
scroll to position [116, 0]
click at [669, 472] on button "Add Payment/Credit" at bounding box center [690, 480] width 137 height 33
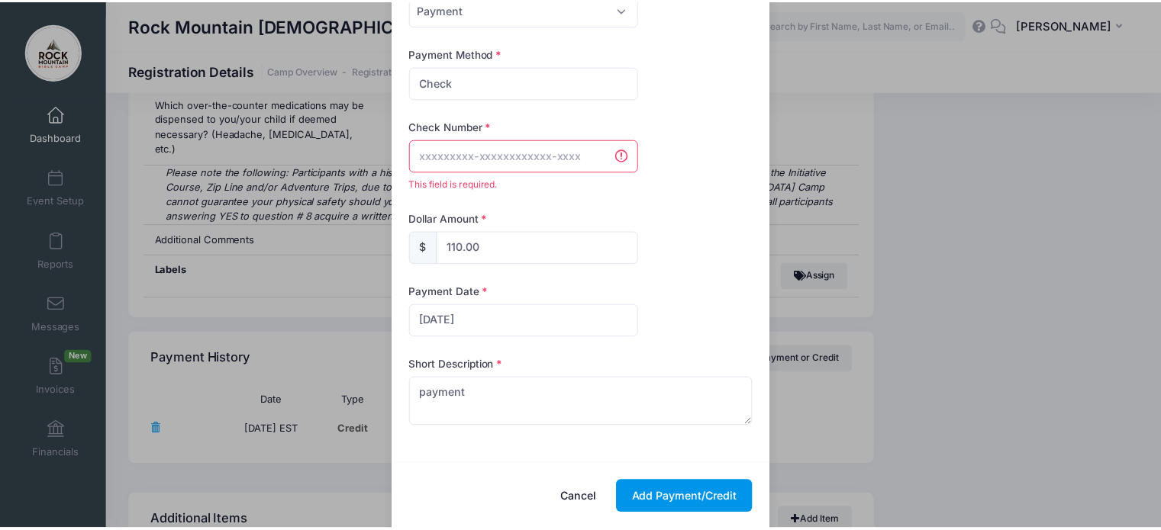
scroll to position [1483, 0]
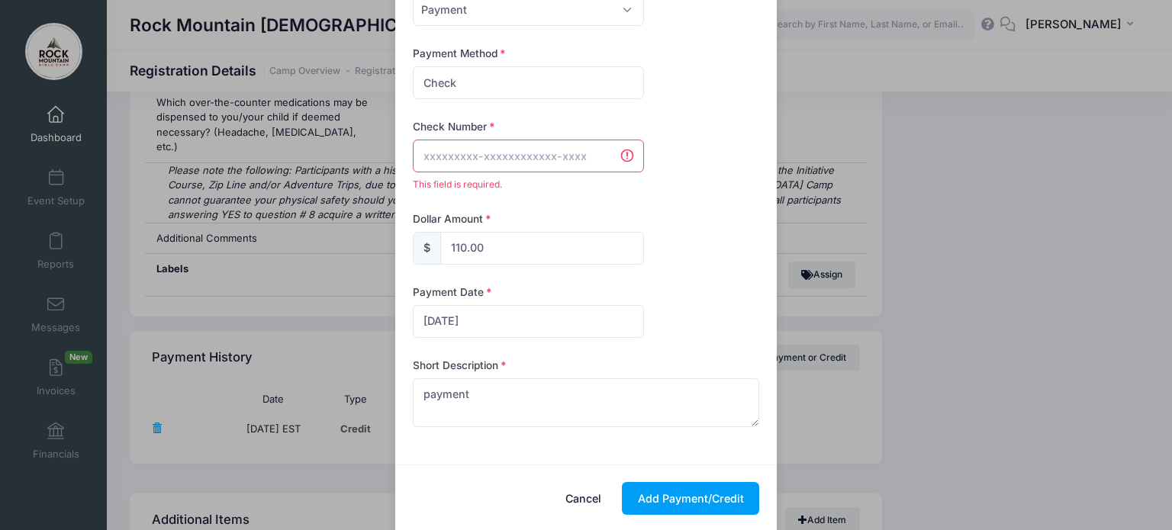
click at [543, 143] on input "text" at bounding box center [528, 156] width 231 height 33
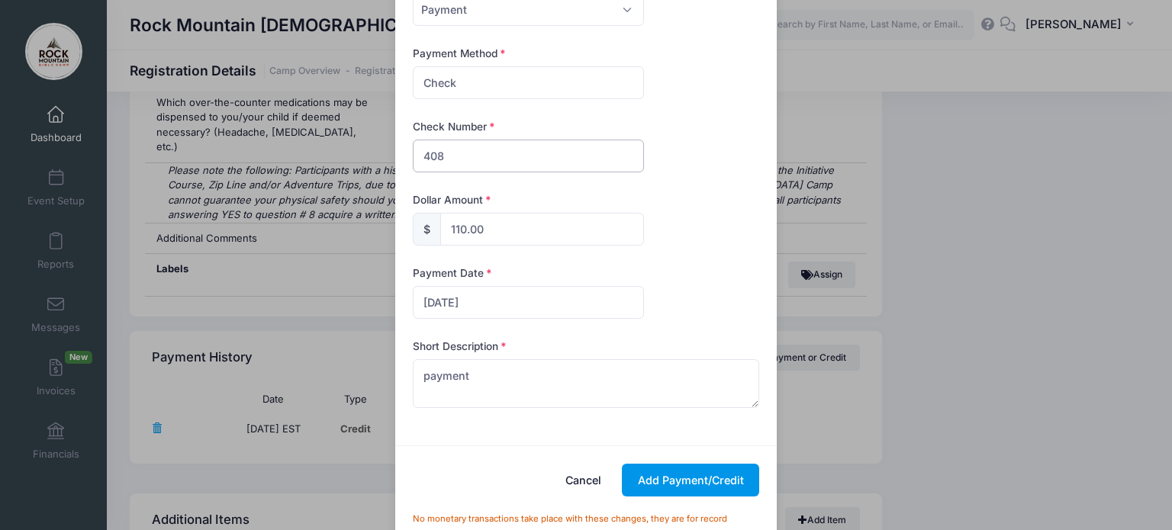
type input "408"
click at [693, 491] on button "Add Payment/Credit" at bounding box center [690, 480] width 137 height 33
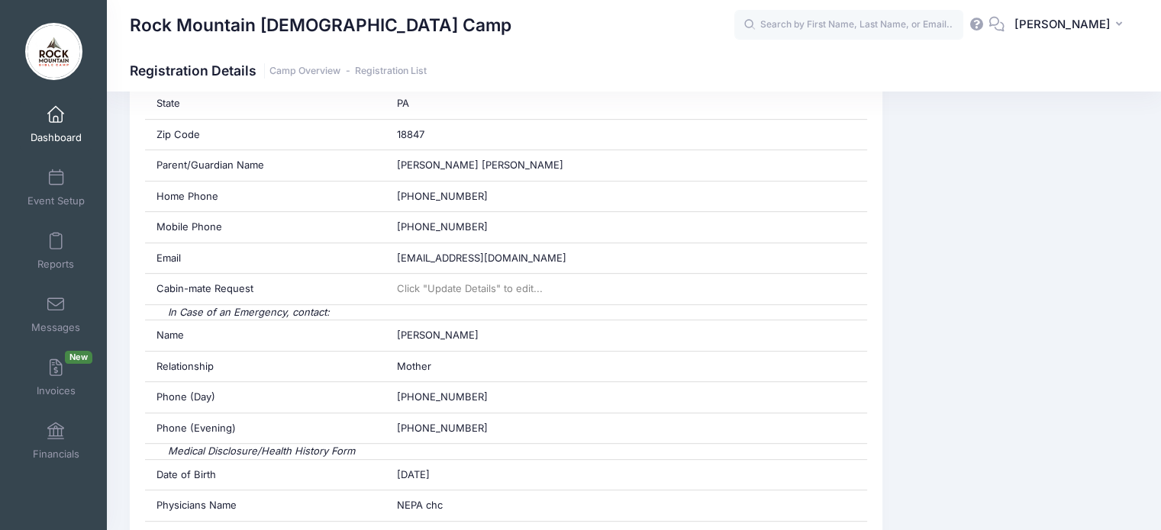
scroll to position [1, 0]
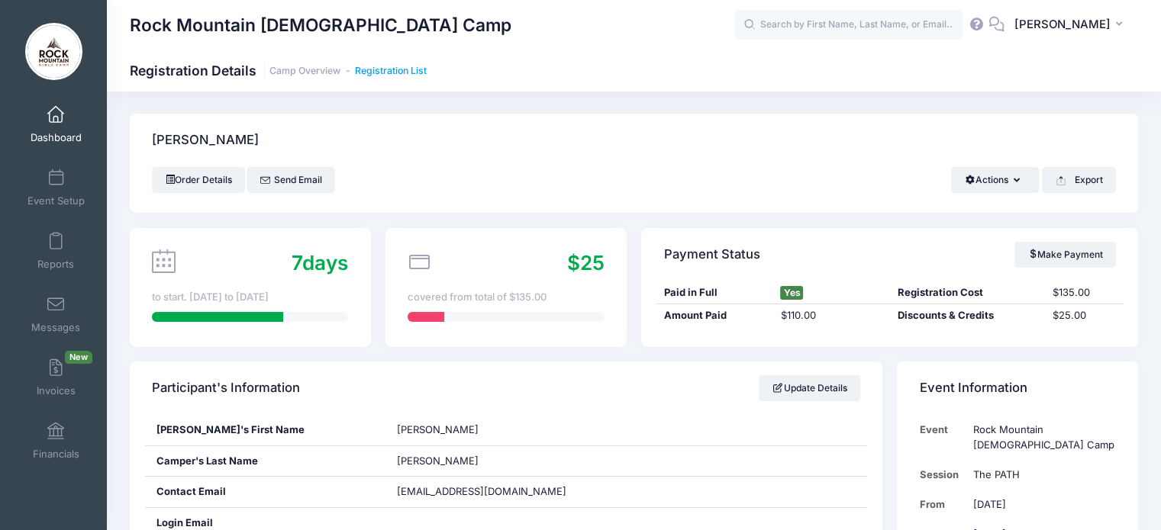
click at [396, 72] on link "Registration List" at bounding box center [391, 71] width 72 height 11
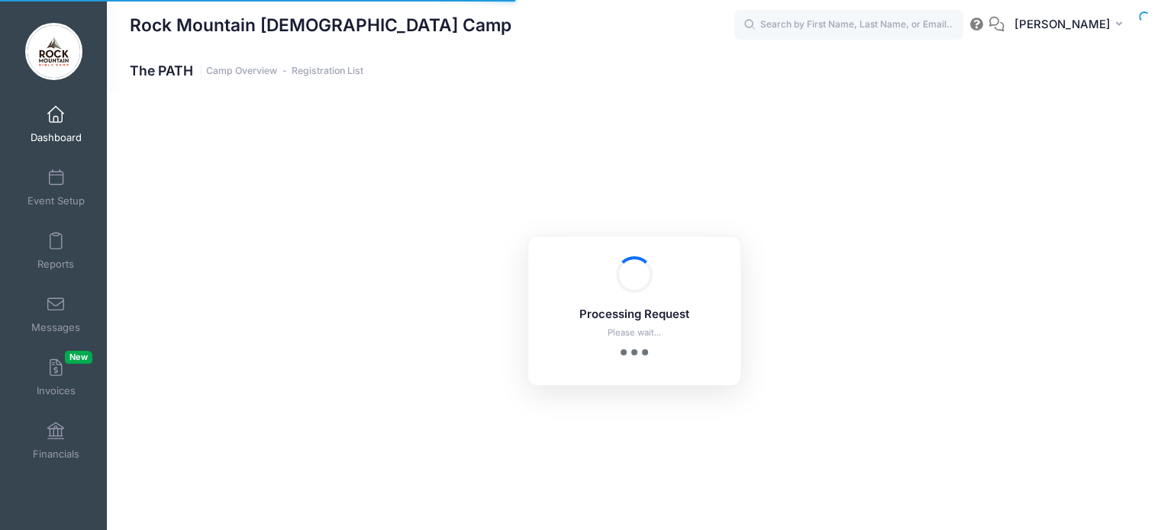
select select "10"
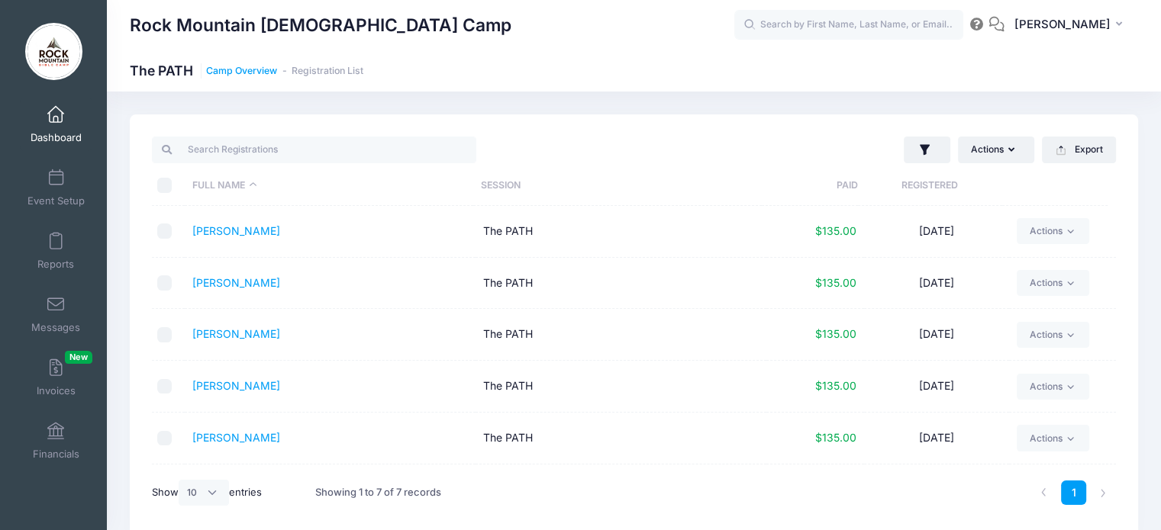
click at [240, 71] on link "Camp Overview" at bounding box center [241, 71] width 71 height 11
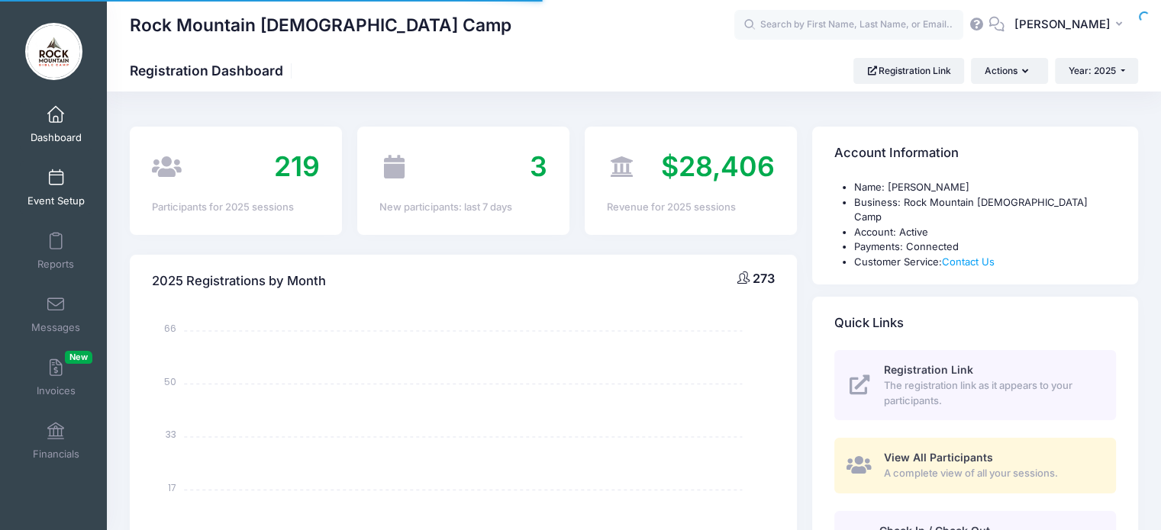
select select
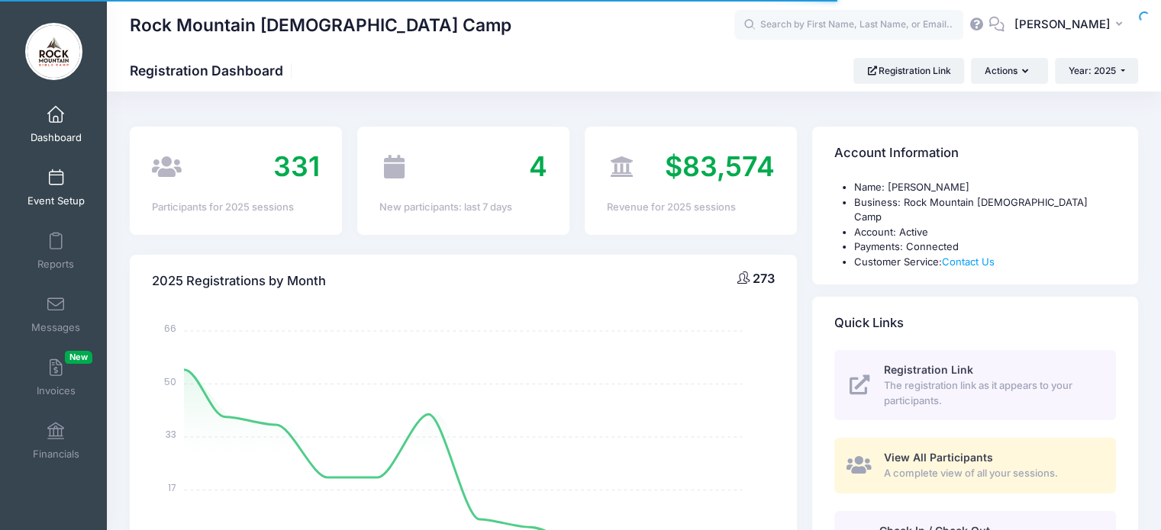
click at [51, 198] on span "Event Setup" at bounding box center [55, 201] width 57 height 13
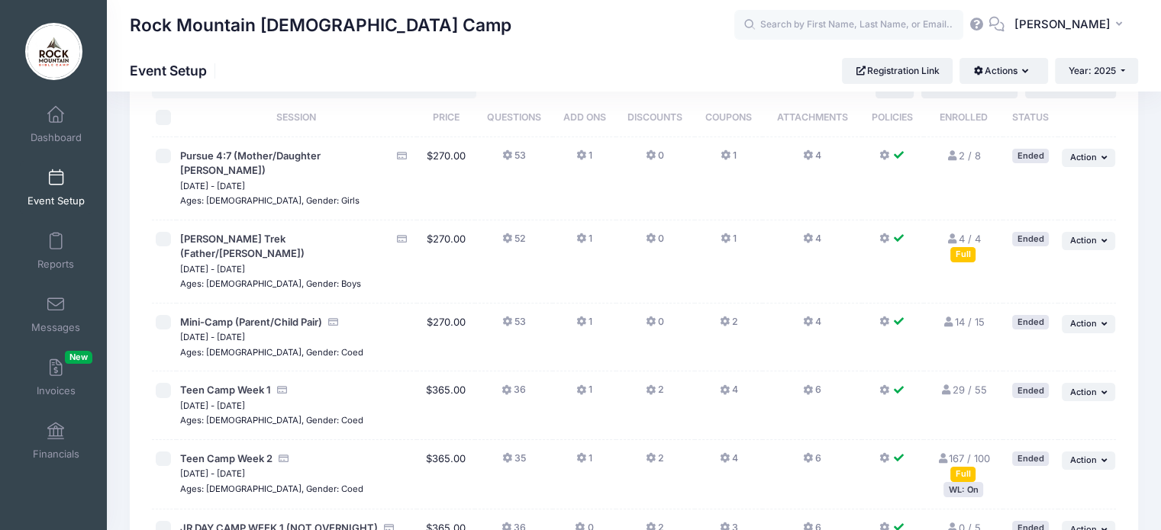
scroll to position [43, 0]
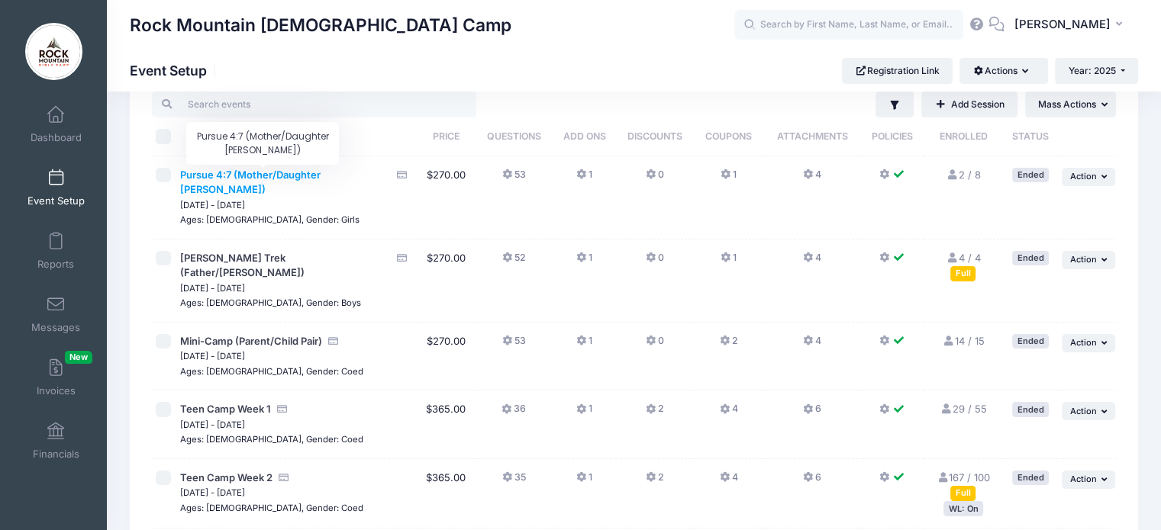
click at [252, 174] on span "Pursue 4:7 (Mother/Daughter [PERSON_NAME])" at bounding box center [250, 182] width 140 height 27
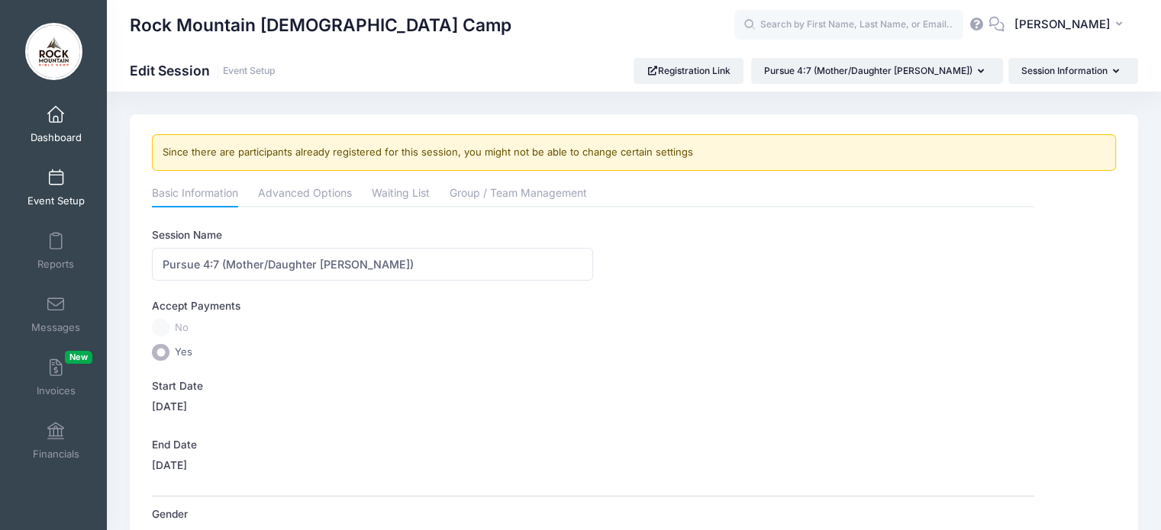
click at [50, 101] on link "Dashboard" at bounding box center [56, 124] width 72 height 53
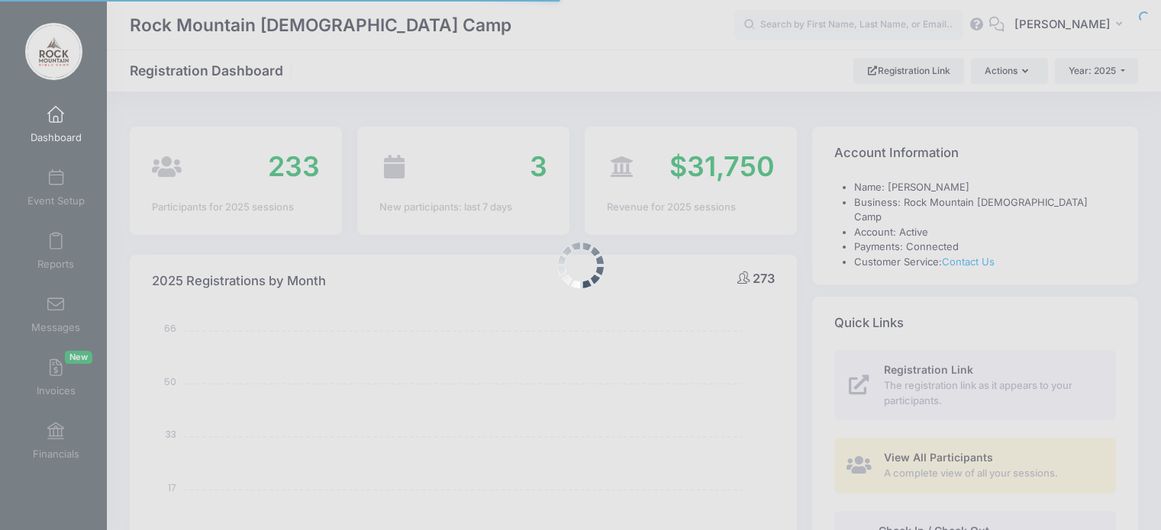
select select
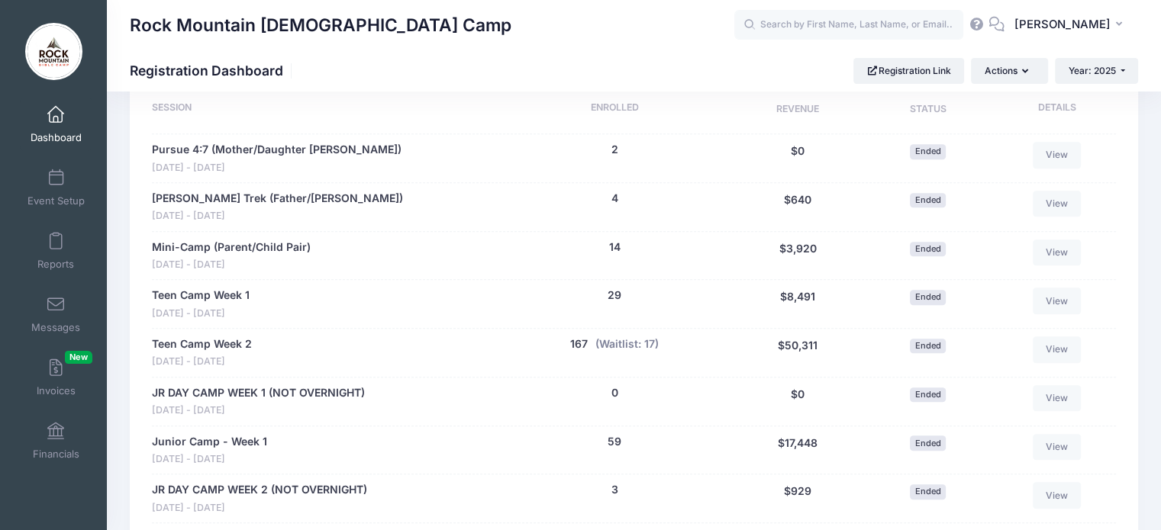
scroll to position [759, 0]
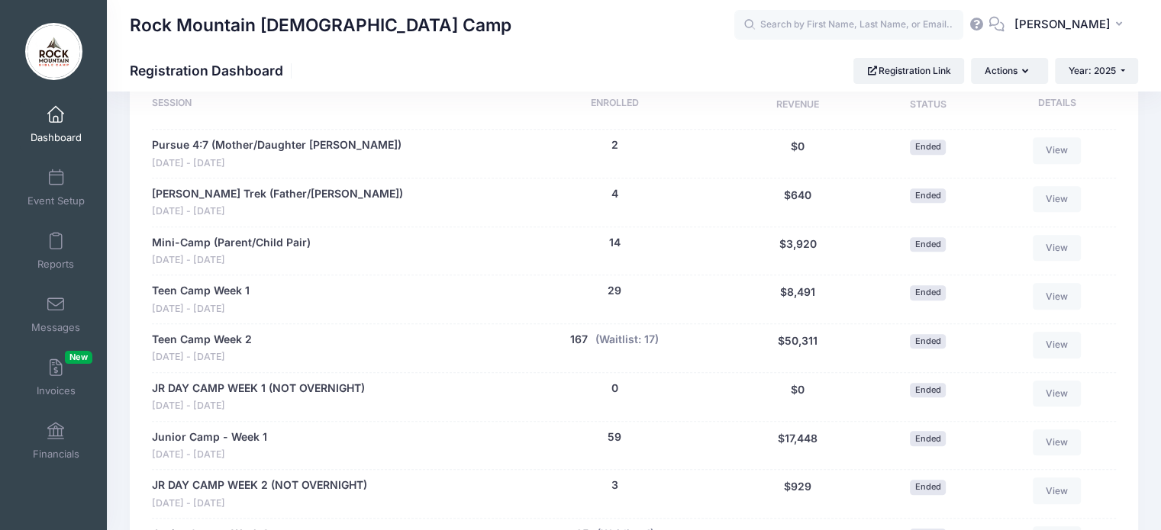
click at [610, 137] on div "2 (Waitlist: 0)" at bounding box center [614, 153] width 231 height 33
click at [617, 137] on div "2 (Waitlist: 0)" at bounding box center [614, 153] width 231 height 33
click at [614, 137] on button "2" at bounding box center [614, 145] width 7 height 16
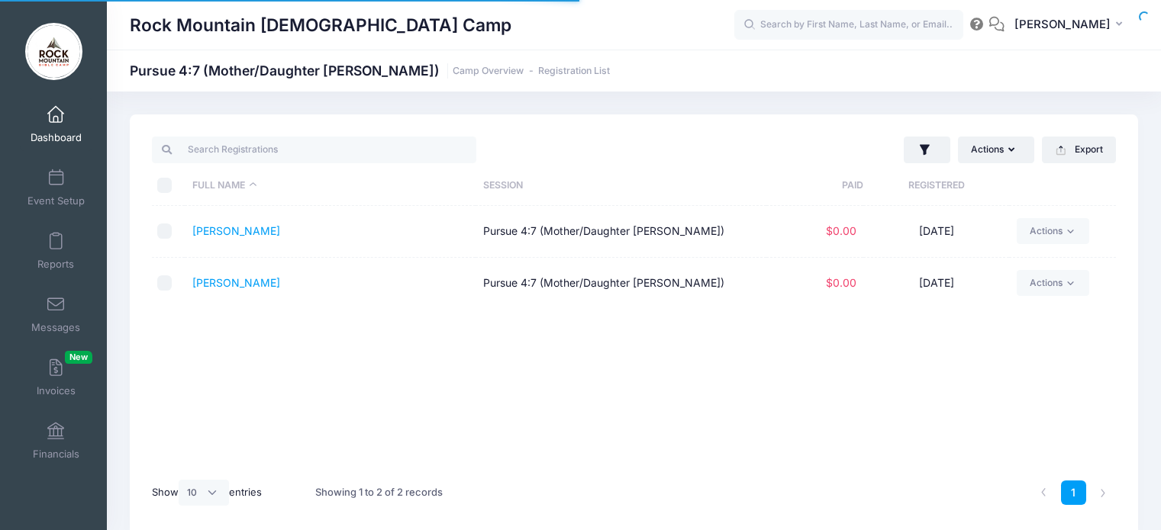
select select "10"
click at [232, 231] on link "[PERSON_NAME]" at bounding box center [236, 230] width 88 height 13
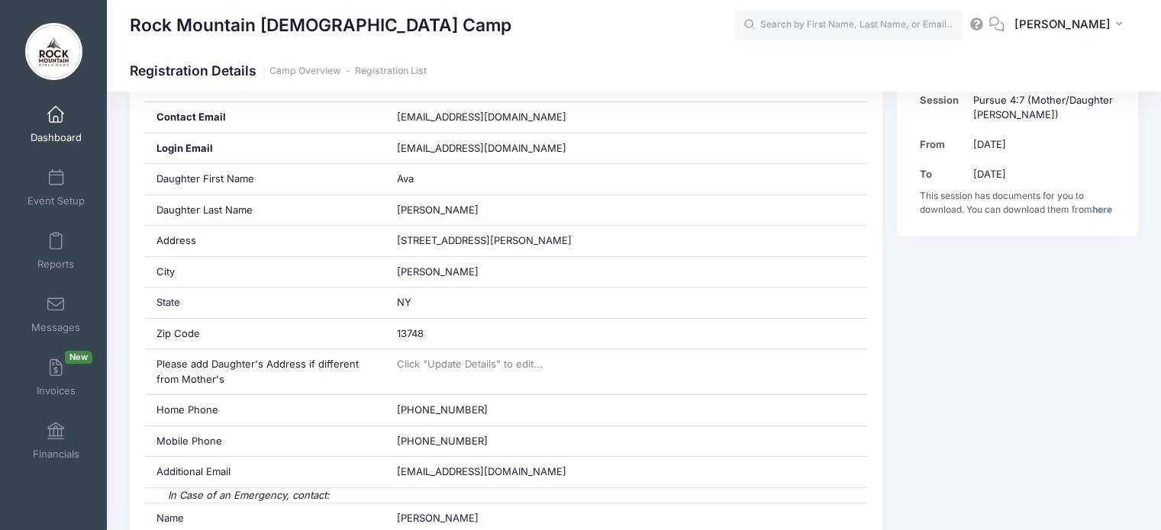
scroll to position [359, 0]
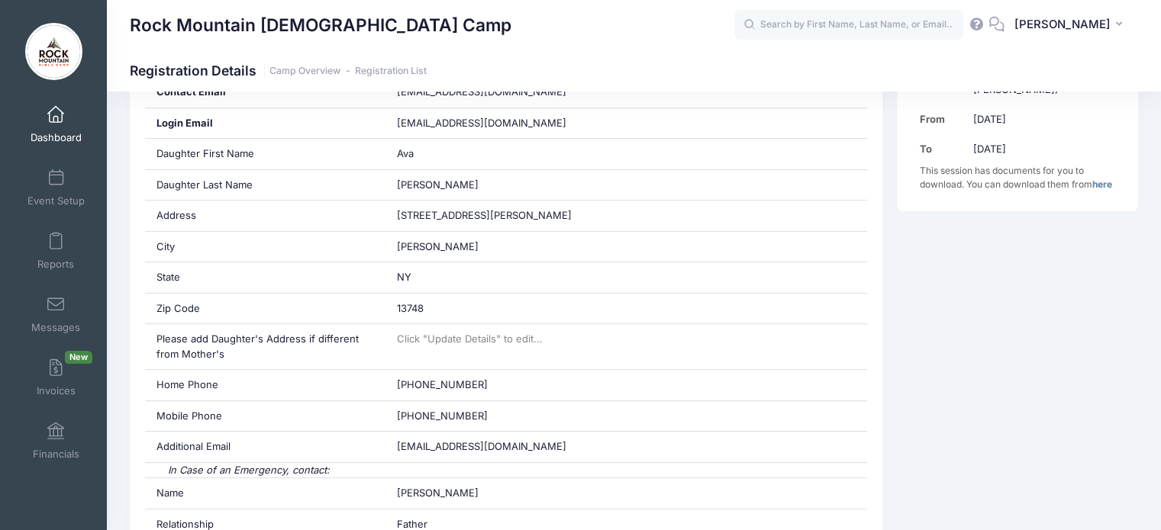
drag, startPoint x: 1160, startPoint y: 134, endPoint x: 1160, endPoint y: 142, distance: 8.4
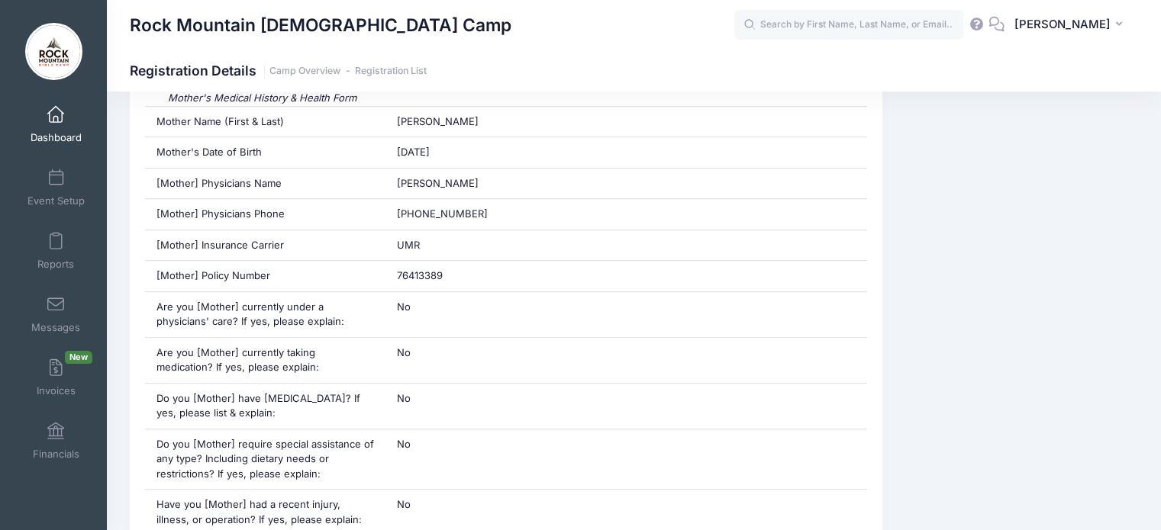
scroll to position [482, 0]
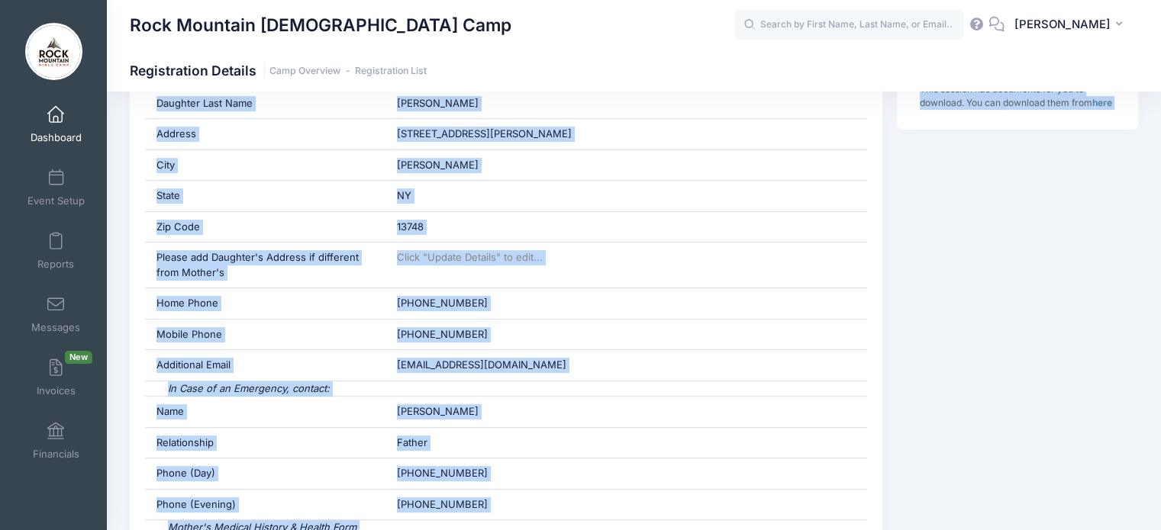
drag, startPoint x: 1155, startPoint y: 154, endPoint x: 1131, endPoint y: 60, distance: 97.5
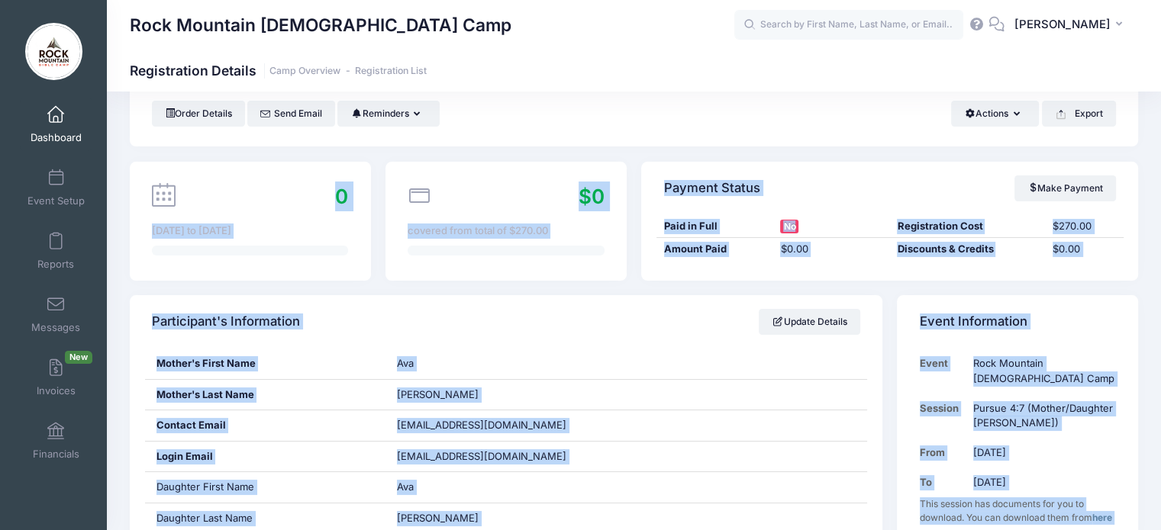
scroll to position [0, 0]
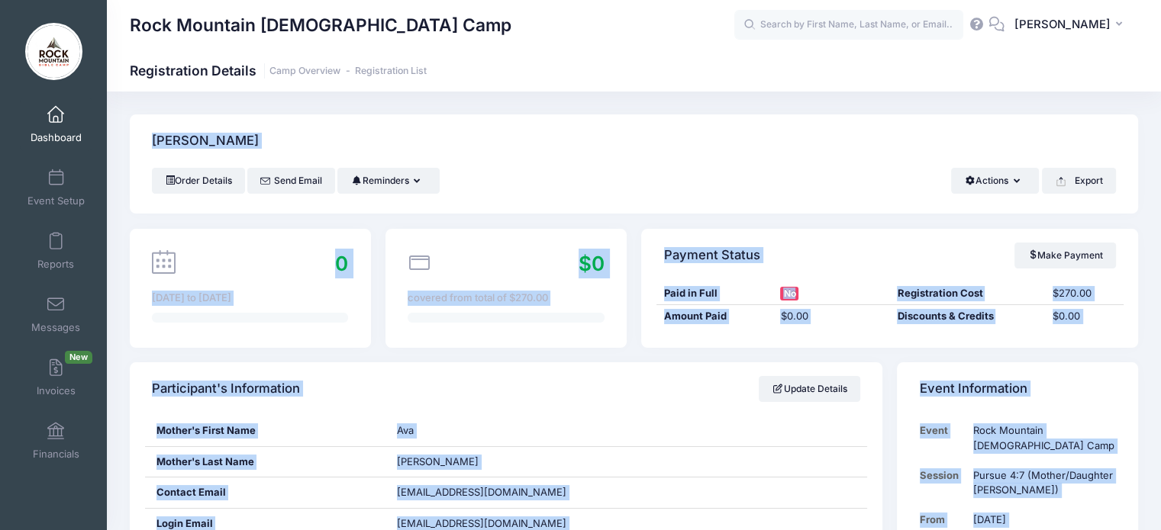
click at [537, 159] on div "Curinga, Ava" at bounding box center [634, 140] width 1008 height 53
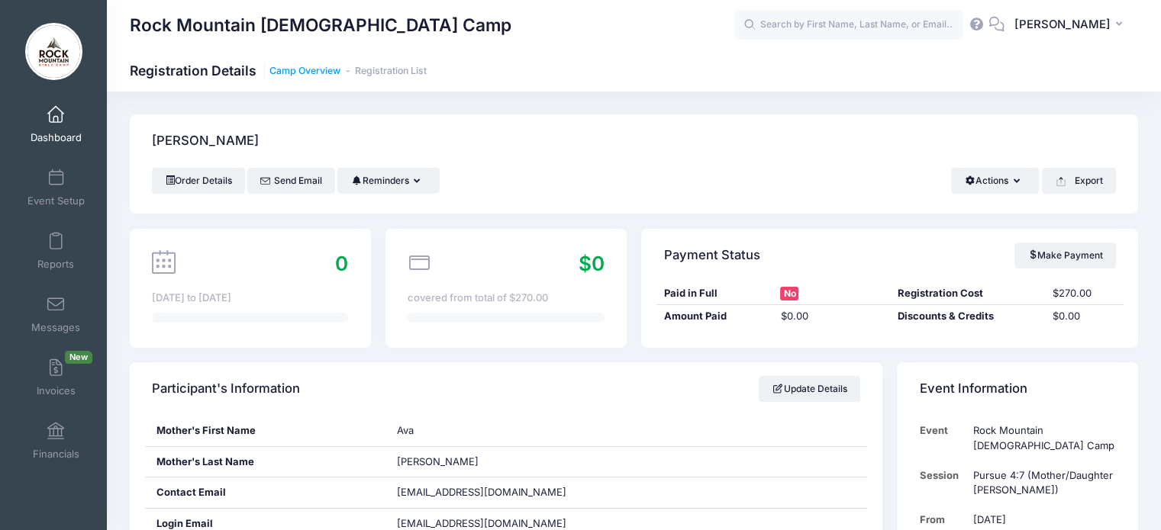
click at [329, 71] on link "Camp Overview" at bounding box center [304, 71] width 71 height 11
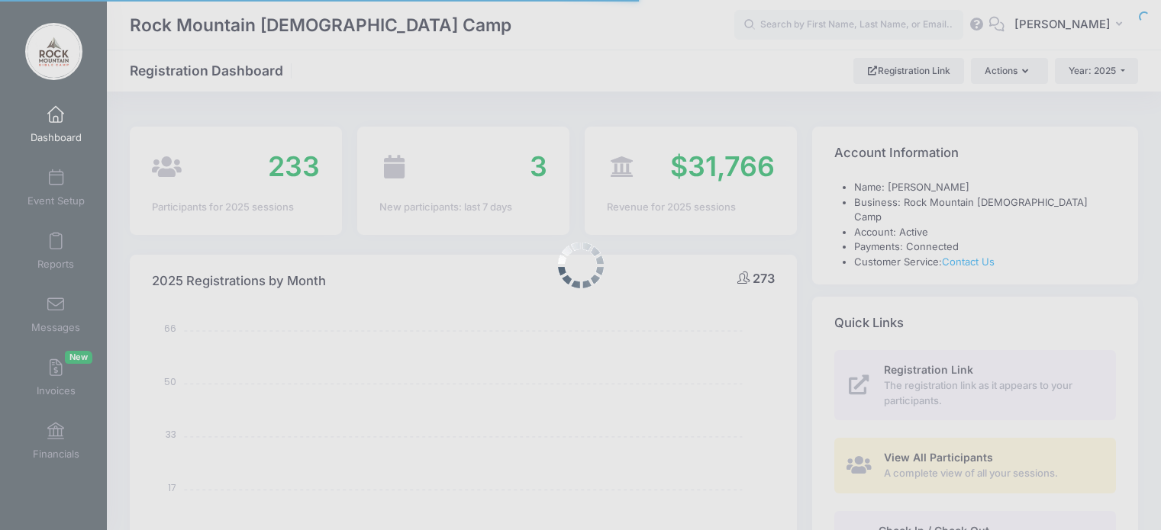
select select
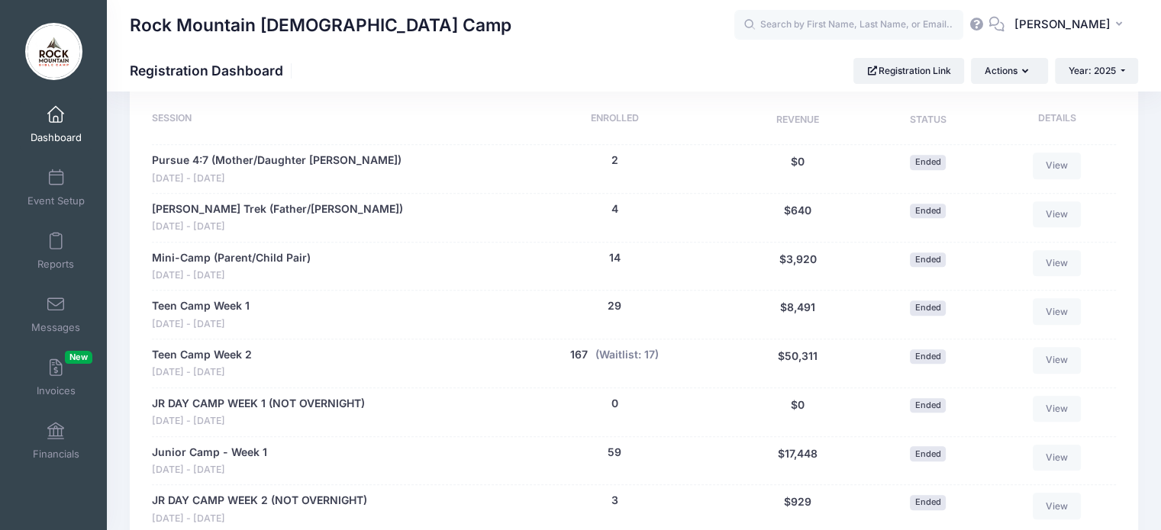
scroll to position [640, 0]
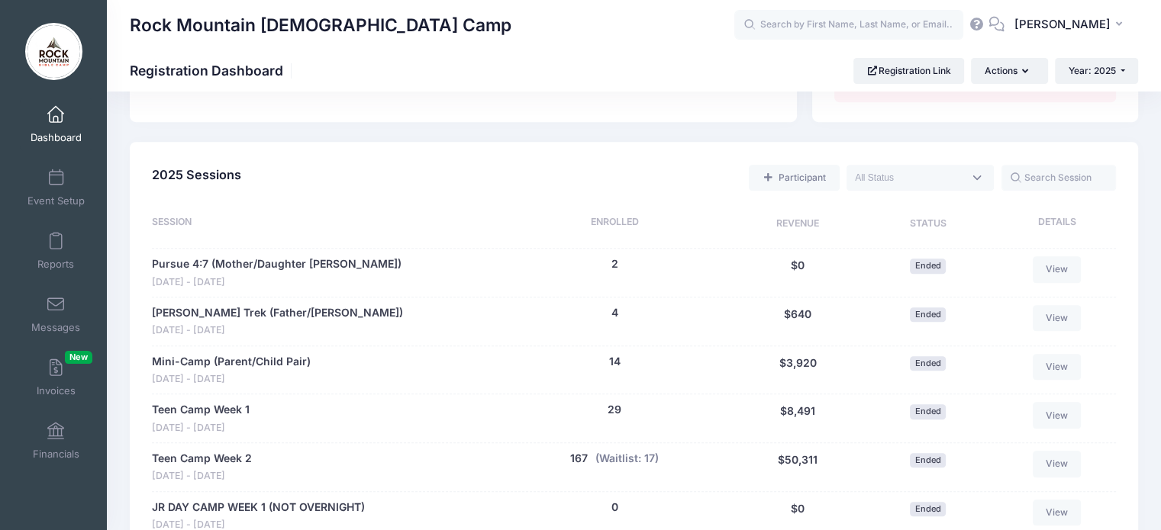
click at [617, 256] on div "2 (Waitlist: 0)" at bounding box center [614, 272] width 231 height 33
click at [614, 256] on button "2" at bounding box center [614, 264] width 7 height 16
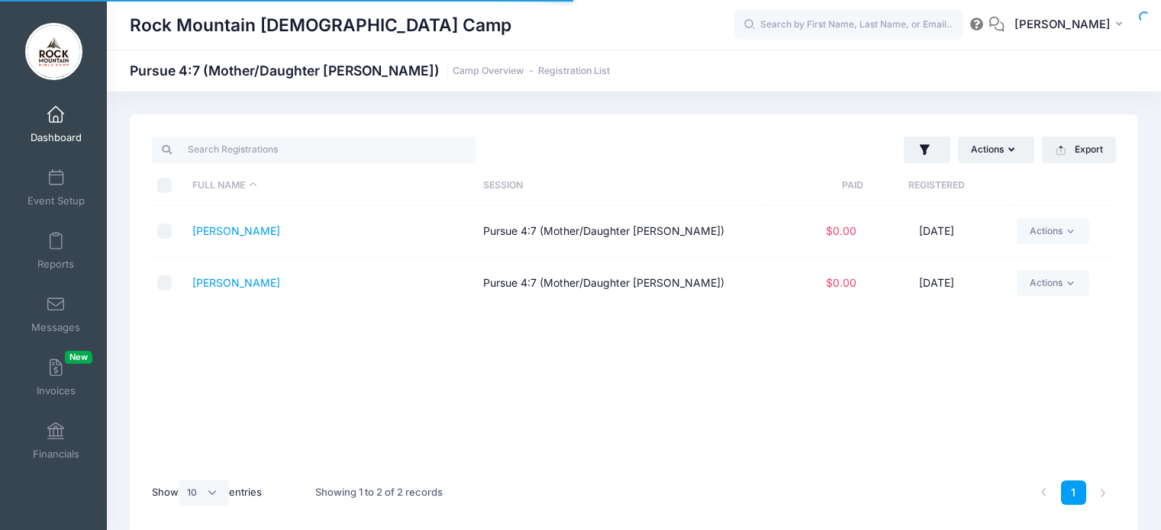
select select "10"
click at [169, 184] on input "\a \a \a \a" at bounding box center [164, 185] width 15 height 15
checkbox input "true"
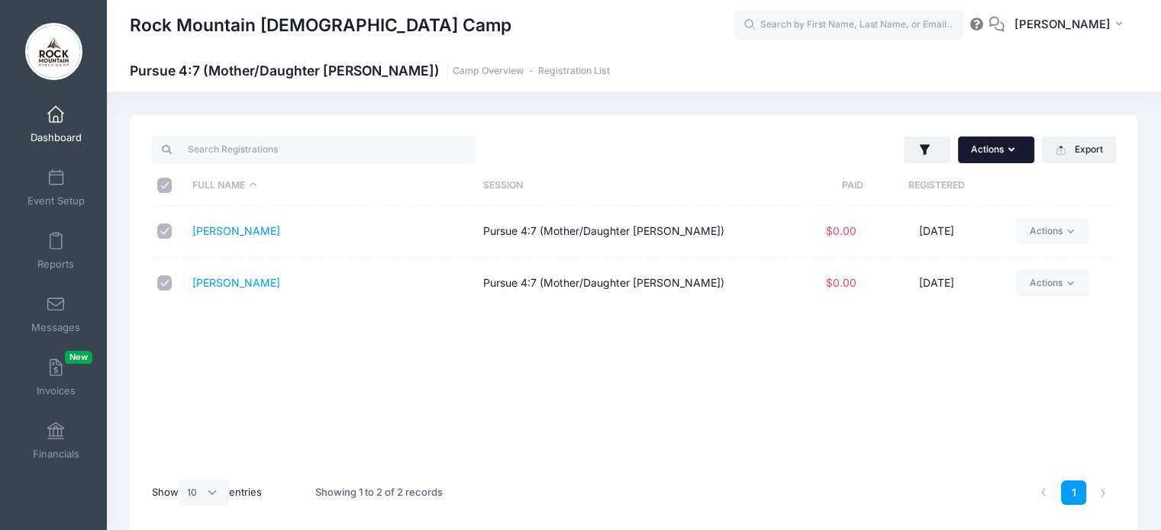
click at [996, 152] on button "Actions" at bounding box center [996, 150] width 76 height 26
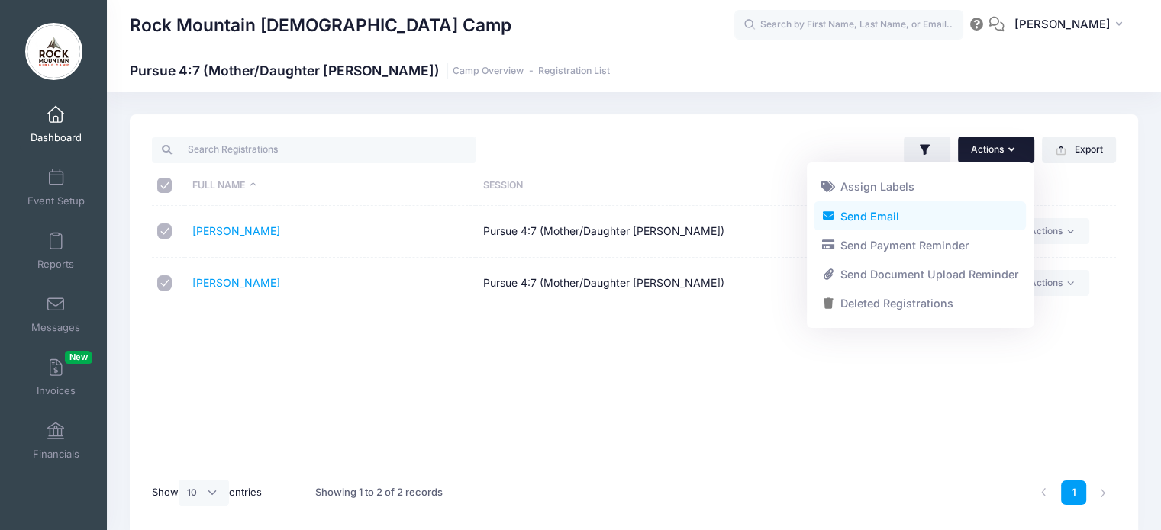
click at [891, 215] on link "Send Email" at bounding box center [919, 215] width 212 height 29
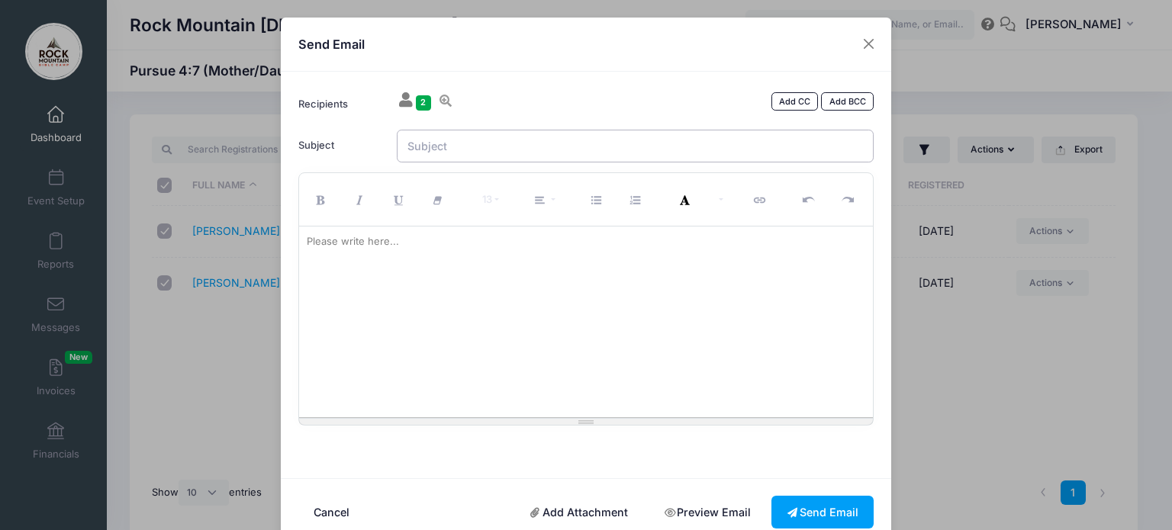
click at [433, 141] on input "Subject" at bounding box center [636, 146] width 478 height 33
type input "THE PATH?"
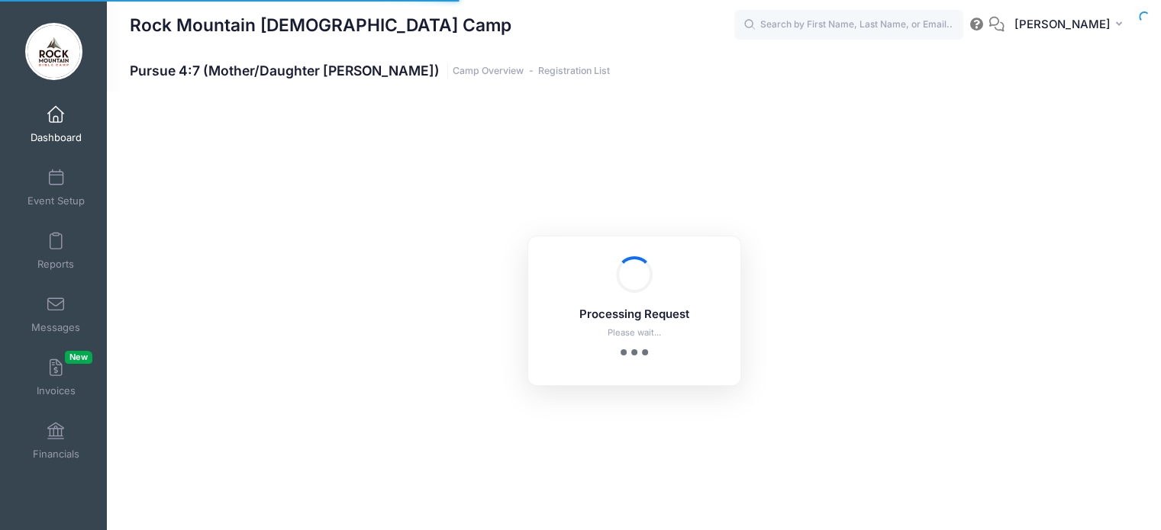
select select "10"
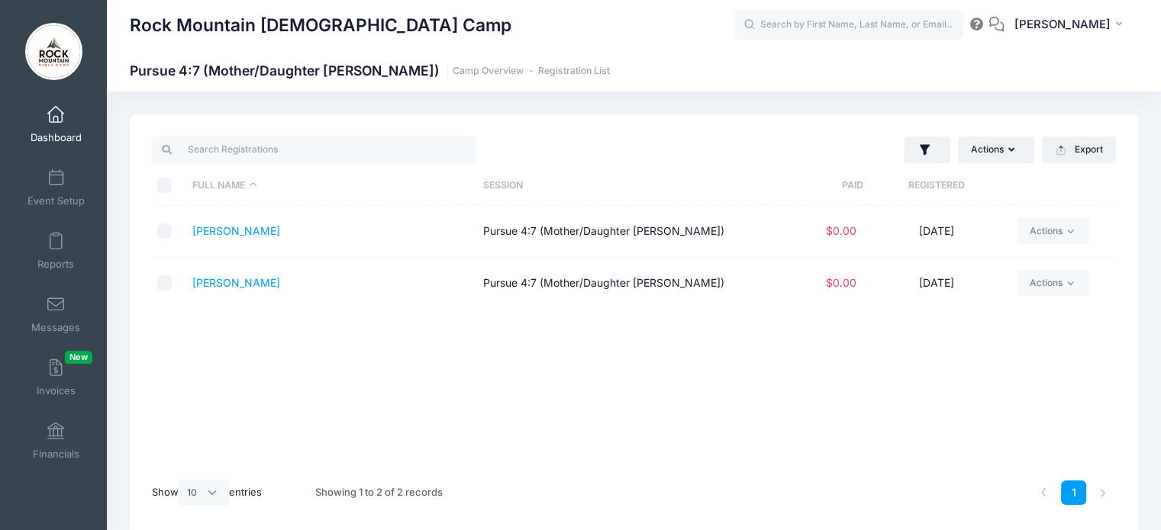
click at [44, 133] on span "Dashboard" at bounding box center [56, 137] width 51 height 13
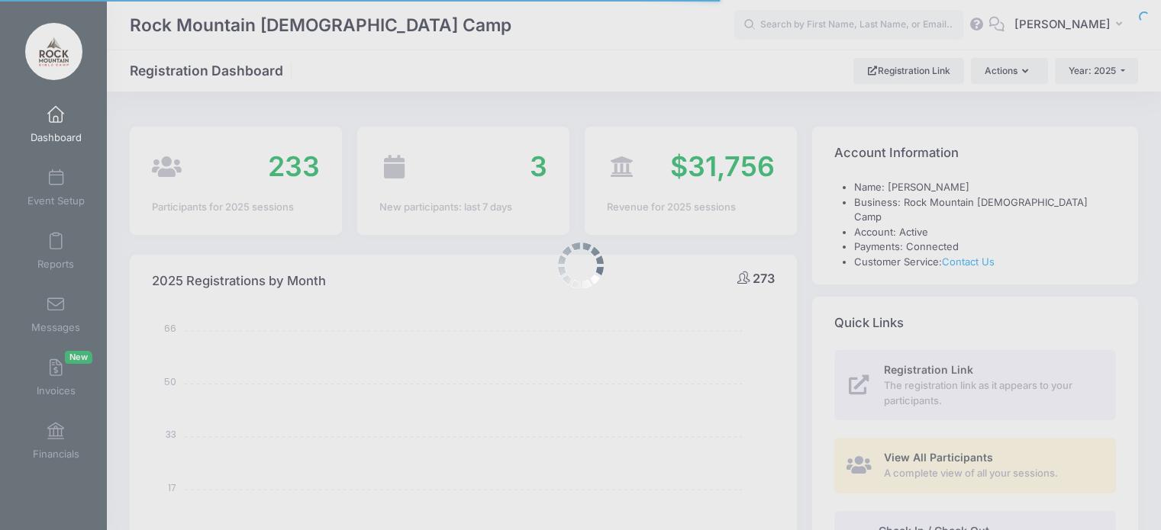
select select
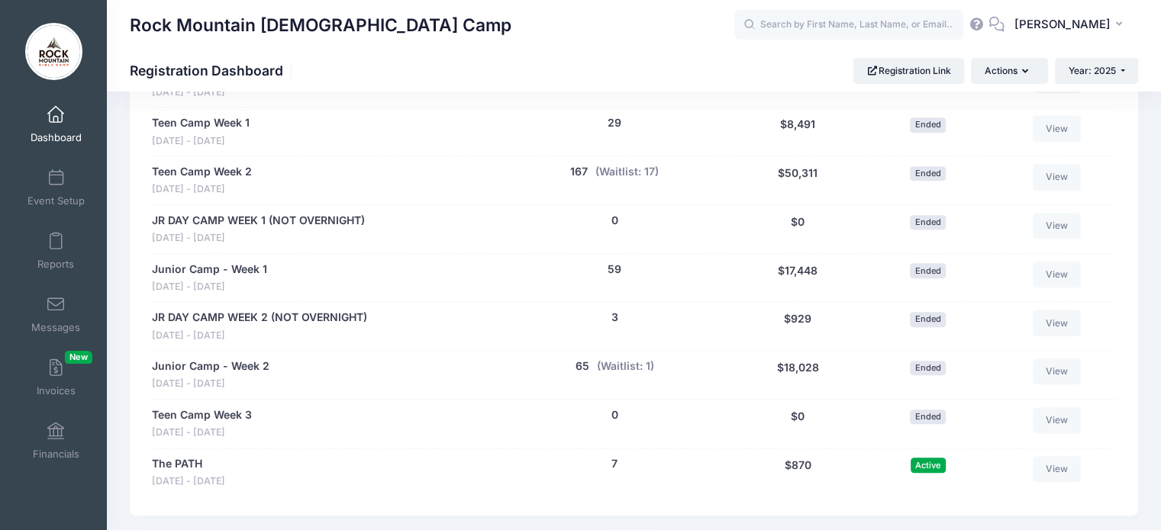
scroll to position [893, 0]
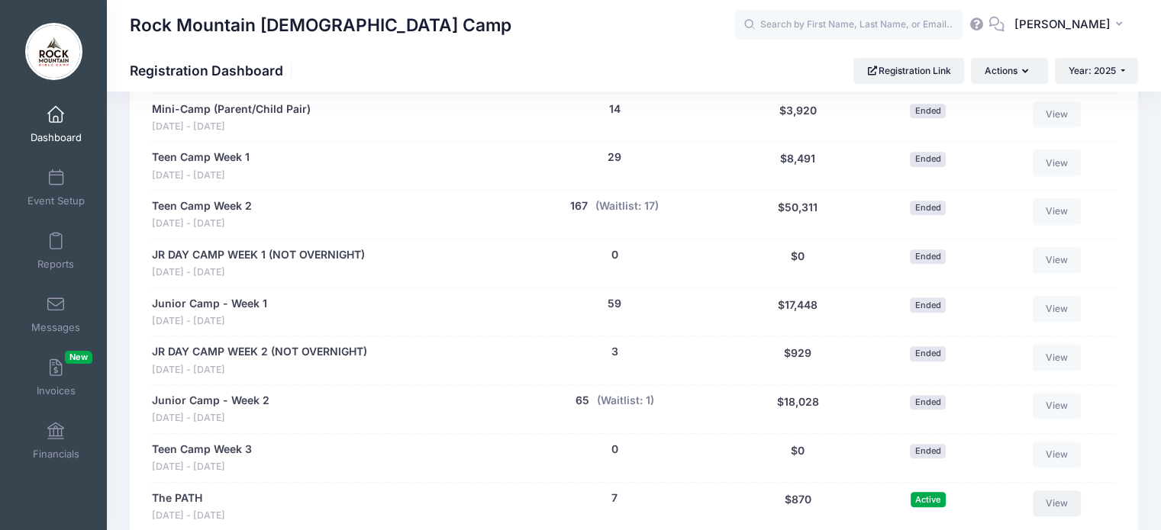
click at [1052, 491] on link "View" at bounding box center [1056, 504] width 49 height 26
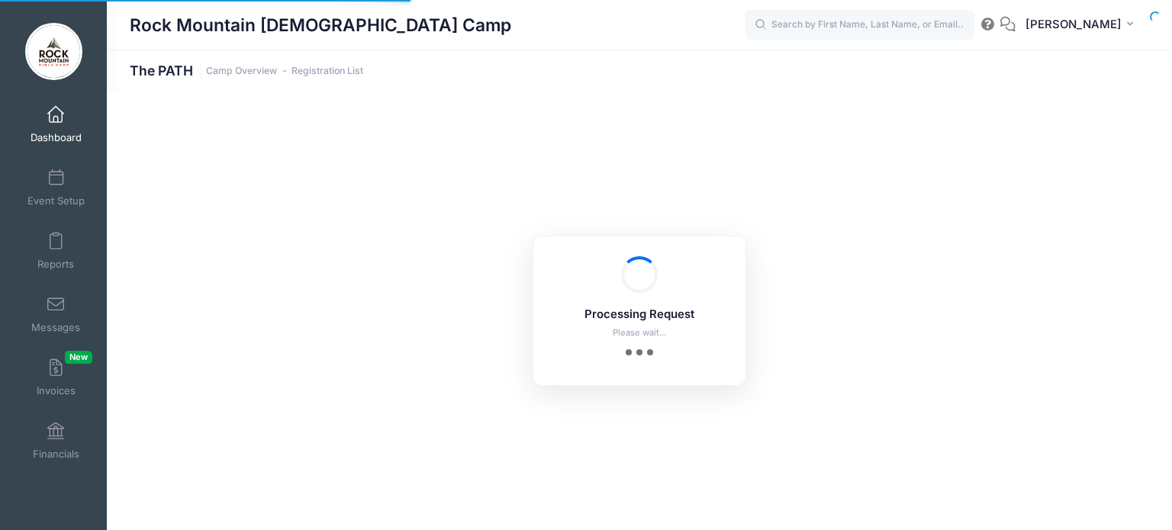
select select "10"
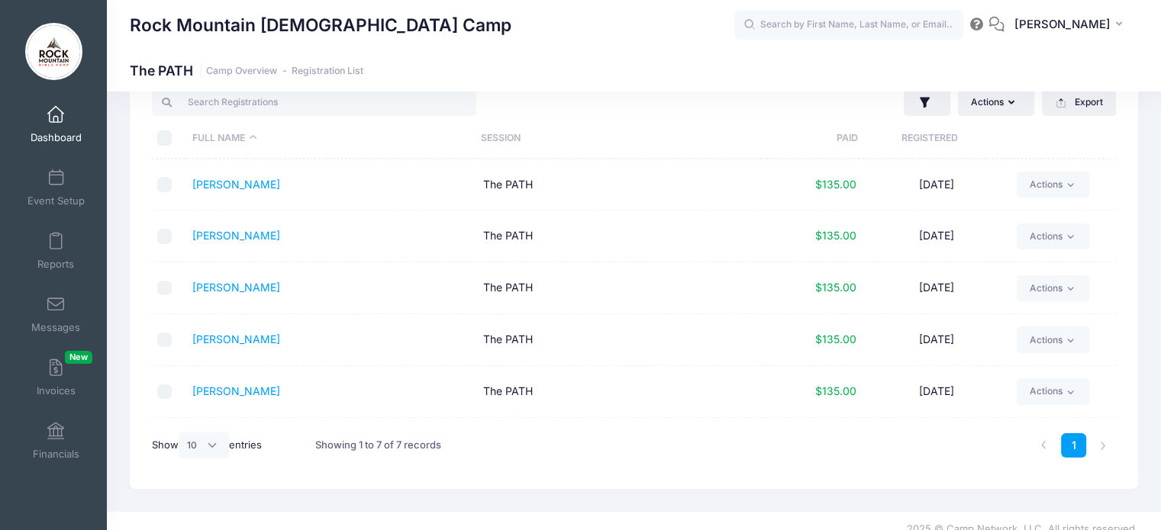
scroll to position [98, 0]
